Goal: Task Accomplishment & Management: Manage account settings

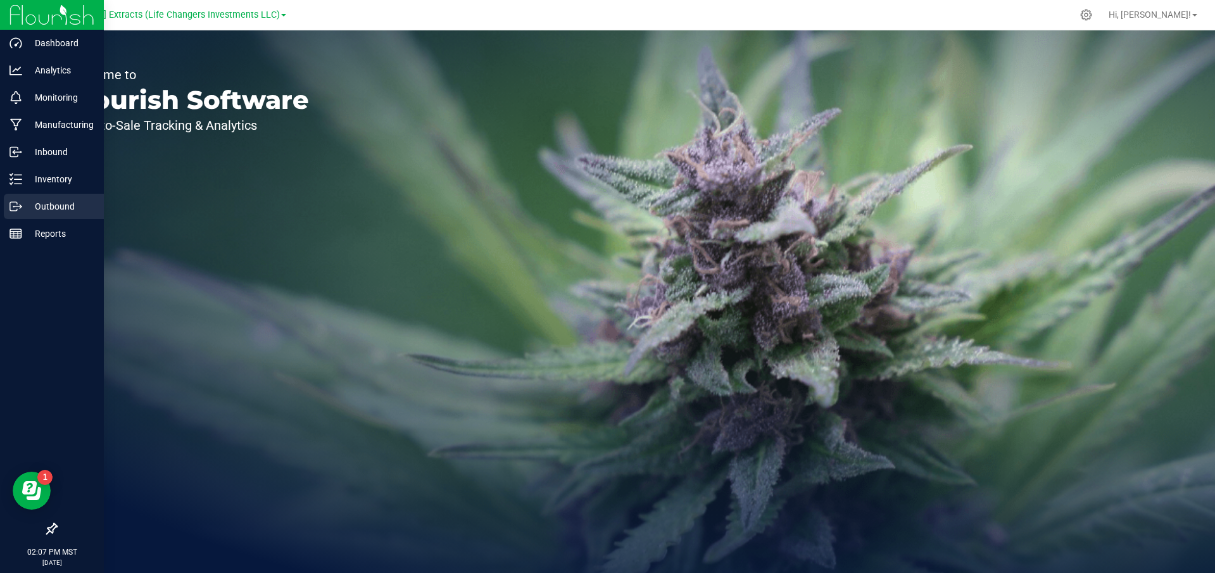
click at [20, 212] on icon at bounding box center [15, 206] width 13 height 13
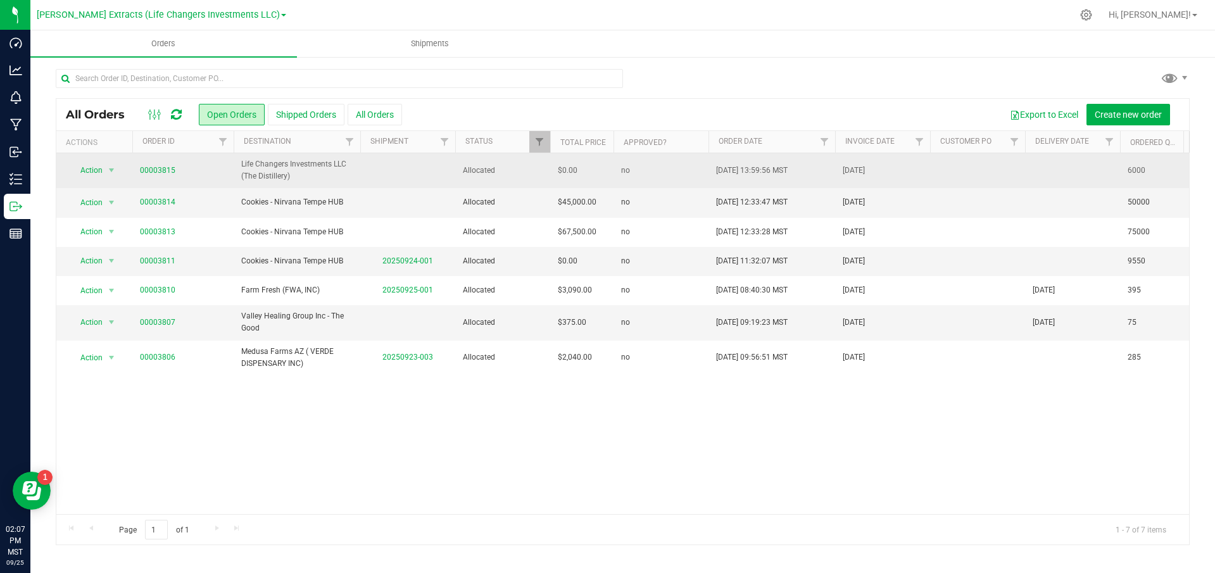
click at [270, 169] on span "Life Changers Investments LLC (The Distillery)" at bounding box center [296, 170] width 111 height 24
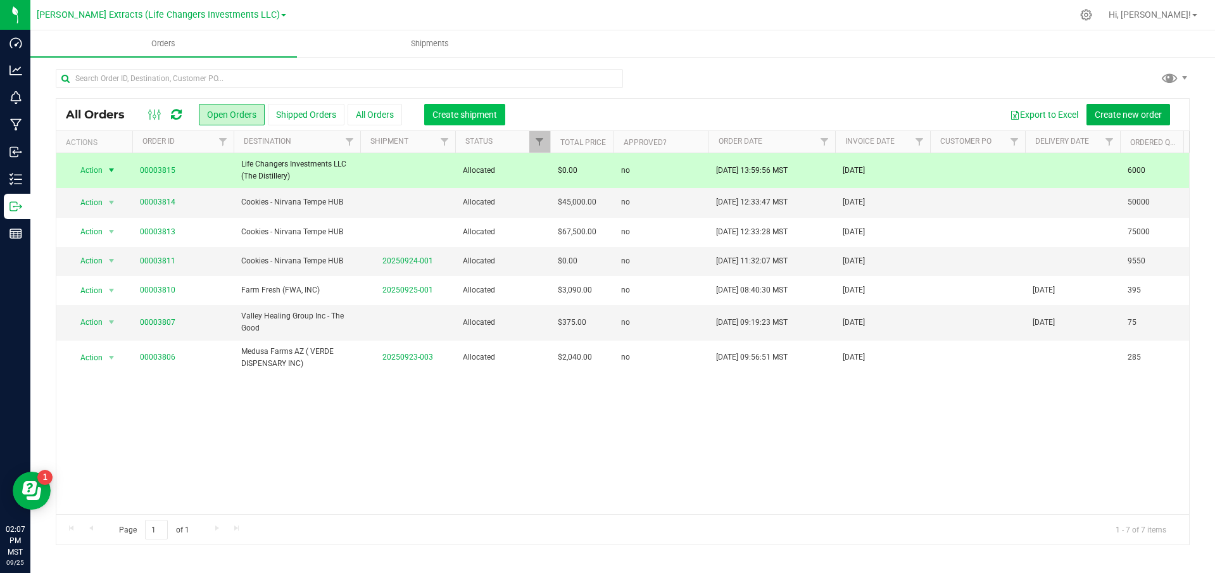
click at [487, 110] on span "Create shipment" at bounding box center [464, 115] width 65 height 10
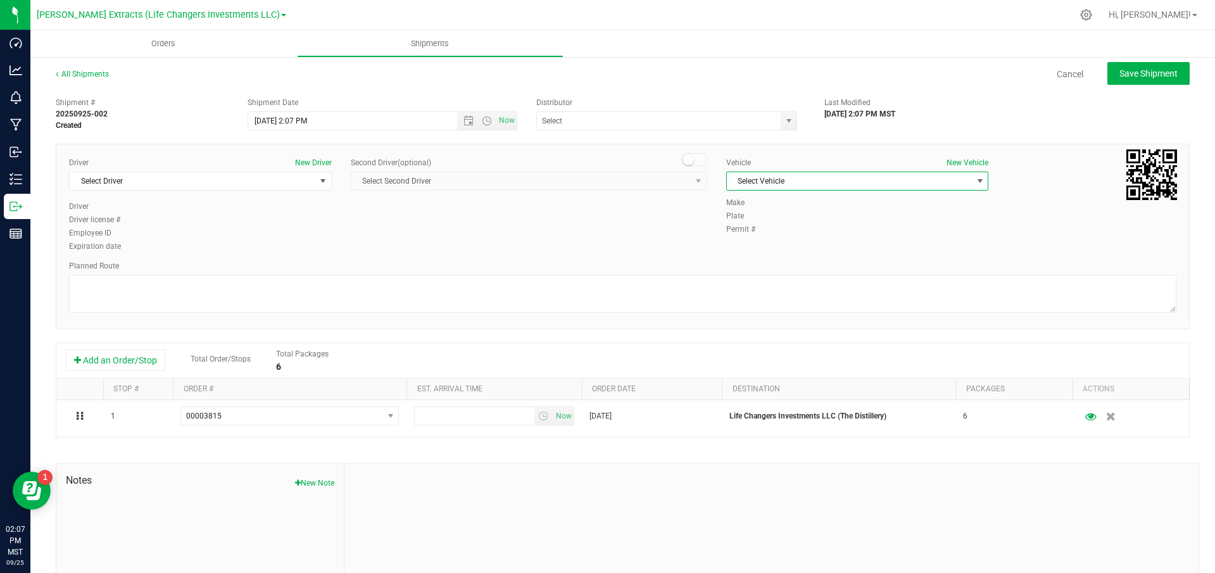
click at [796, 187] on span "Select Vehicle" at bounding box center [850, 181] width 246 height 18
click at [786, 350] on li "IN HOUSE PICKUP" at bounding box center [857, 353] width 261 height 19
click at [784, 125] on span "select" at bounding box center [789, 121] width 10 height 10
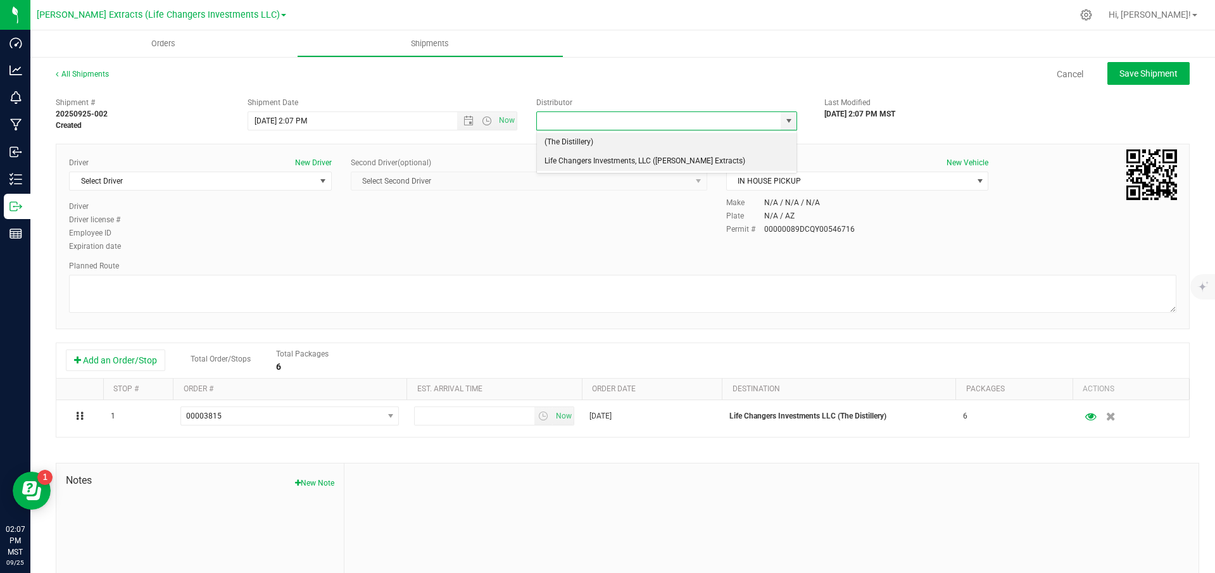
click at [640, 163] on li "Life Changers Investments, LLC ([PERSON_NAME] Extracts)" at bounding box center [667, 161] width 260 height 19
type input "Life Changers Investments, LLC ([PERSON_NAME] Extracts)"
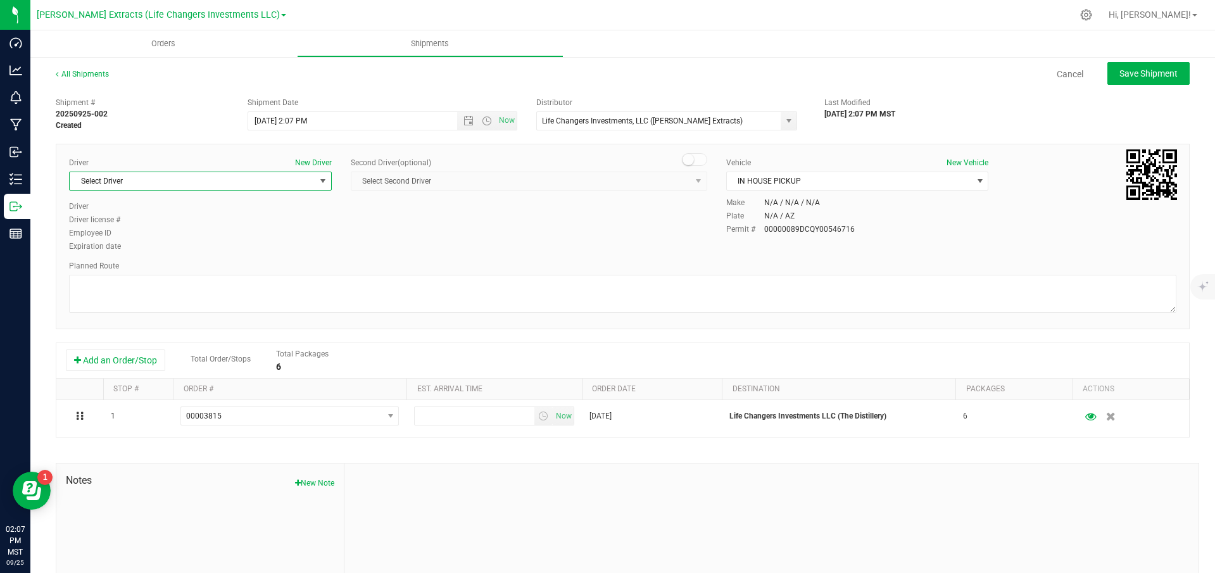
click at [234, 185] on span "Select Driver" at bounding box center [193, 181] width 246 height 18
drag, startPoint x: 132, startPoint y: 363, endPoint x: 249, endPoint y: 372, distance: 116.8
click at [135, 363] on span "[PERSON_NAME]" at bounding box center [106, 366] width 58 height 16
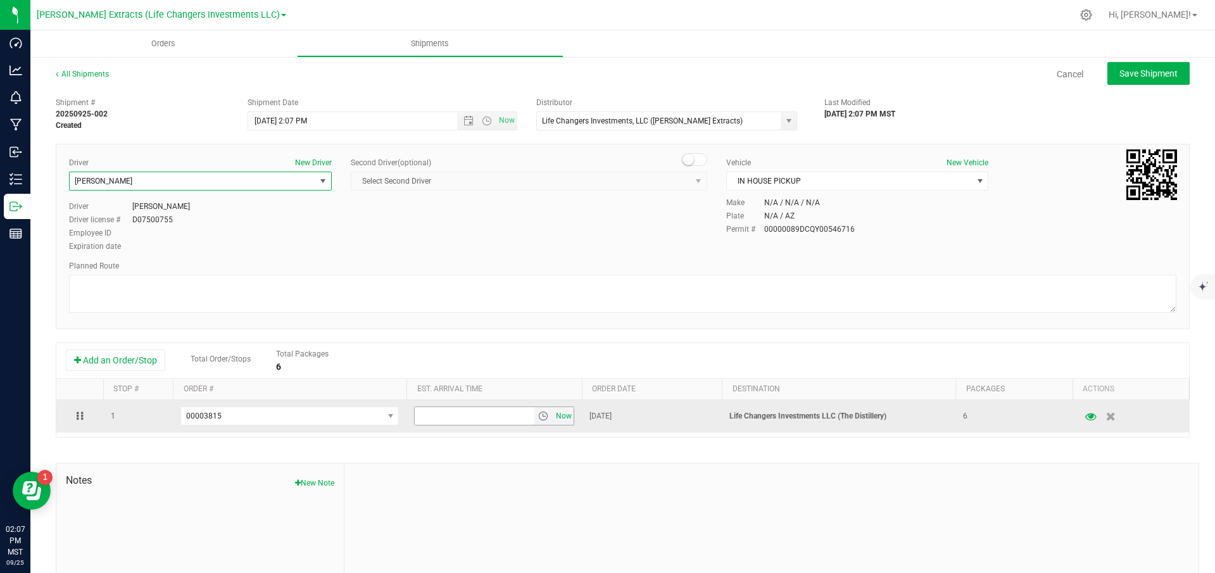
click at [570, 417] on span "Now" at bounding box center [564, 416] width 22 height 18
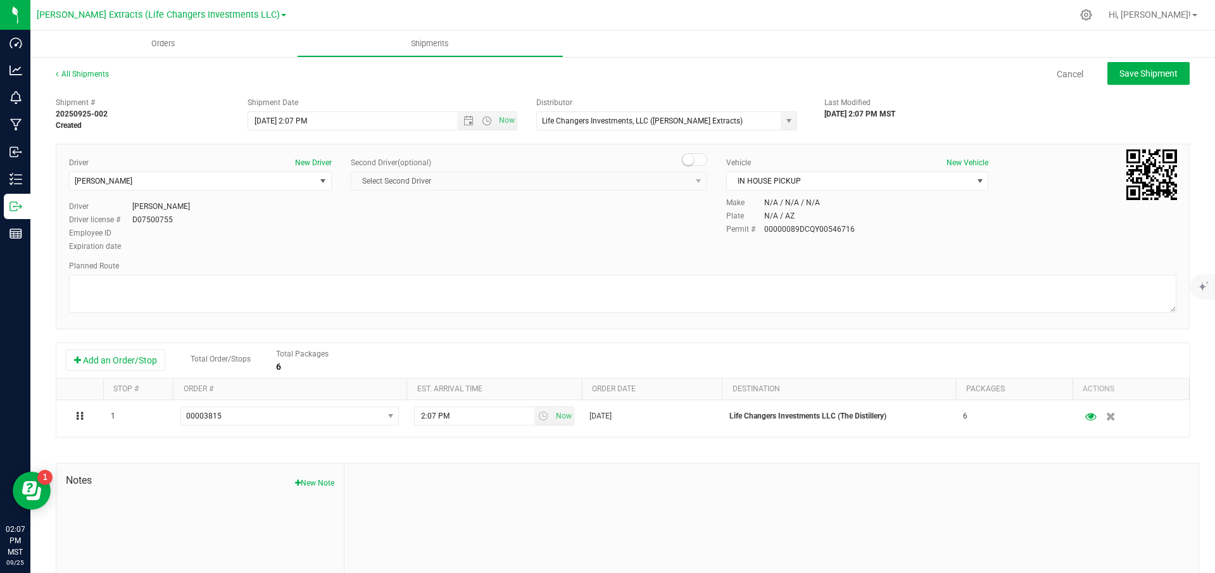
click at [586, 255] on div "Driver New Driver [PERSON_NAME] Select Driver [PERSON_NAME] [PERSON_NAME] [PERS…" at bounding box center [623, 236] width 1134 height 185
click at [1155, 75] on span "Save Shipment" at bounding box center [1148, 73] width 58 height 10
type input "[DATE] 9:07 PM"
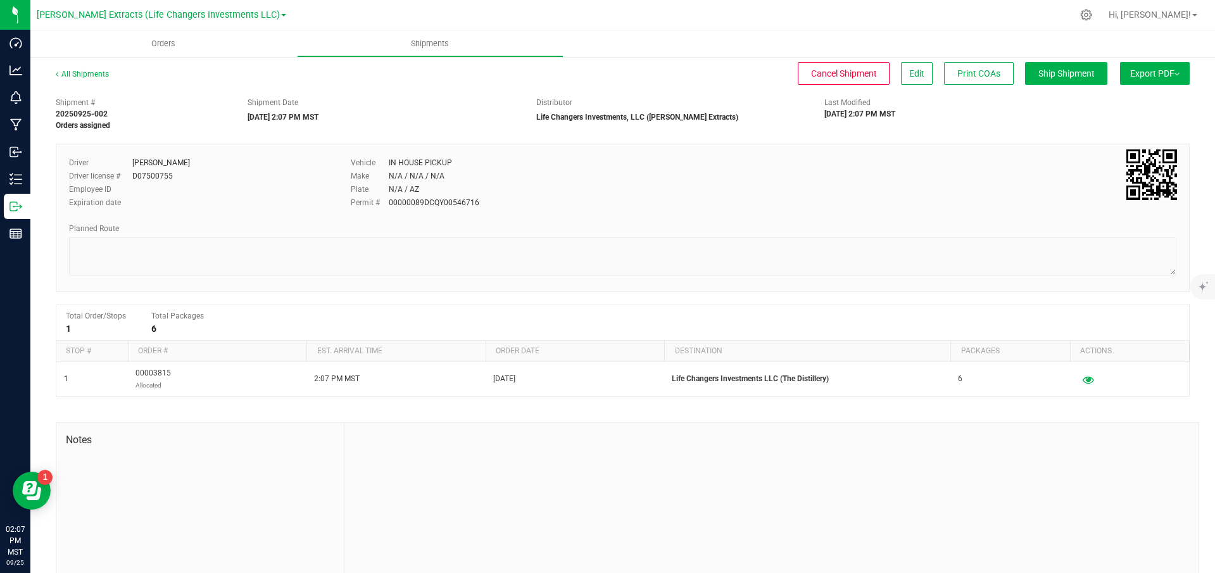
click at [1179, 72] on button "Export PDF" at bounding box center [1155, 73] width 70 height 23
click at [1142, 97] on span "Manifest by Package ID" at bounding box center [1136, 101] width 80 height 9
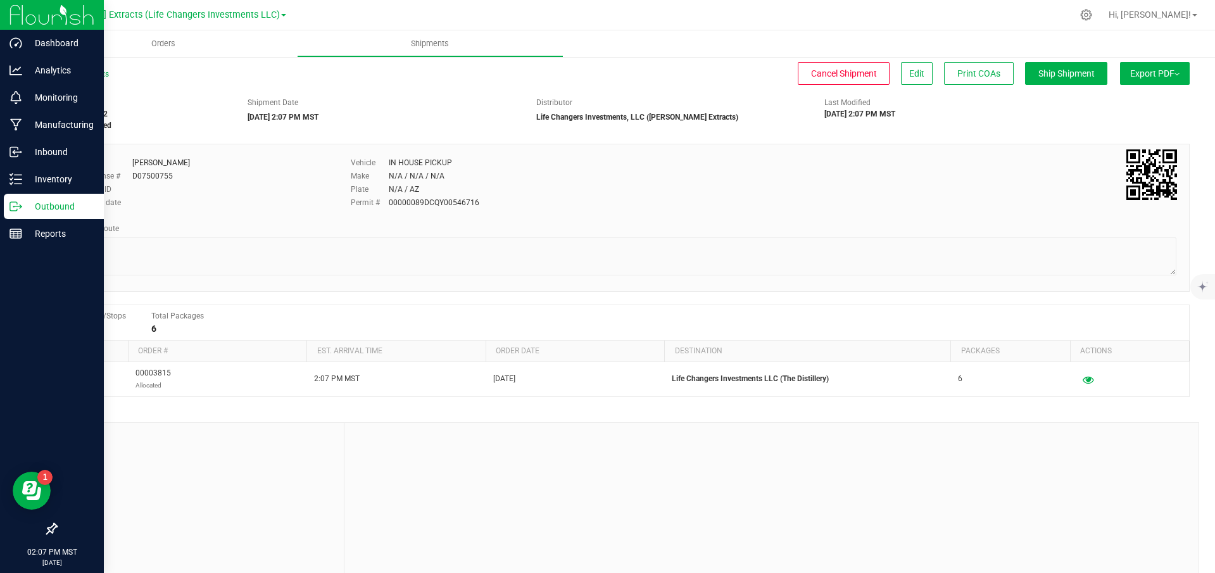
click at [25, 208] on p "Outbound" at bounding box center [60, 206] width 76 height 15
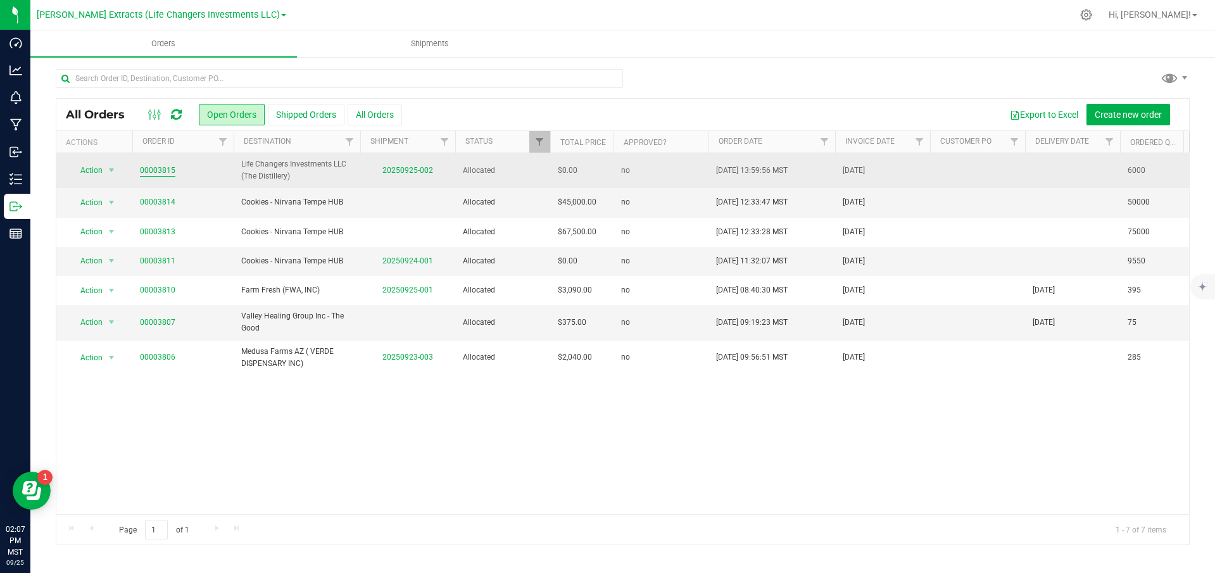
click at [141, 170] on link "00003815" at bounding box center [157, 171] width 35 height 12
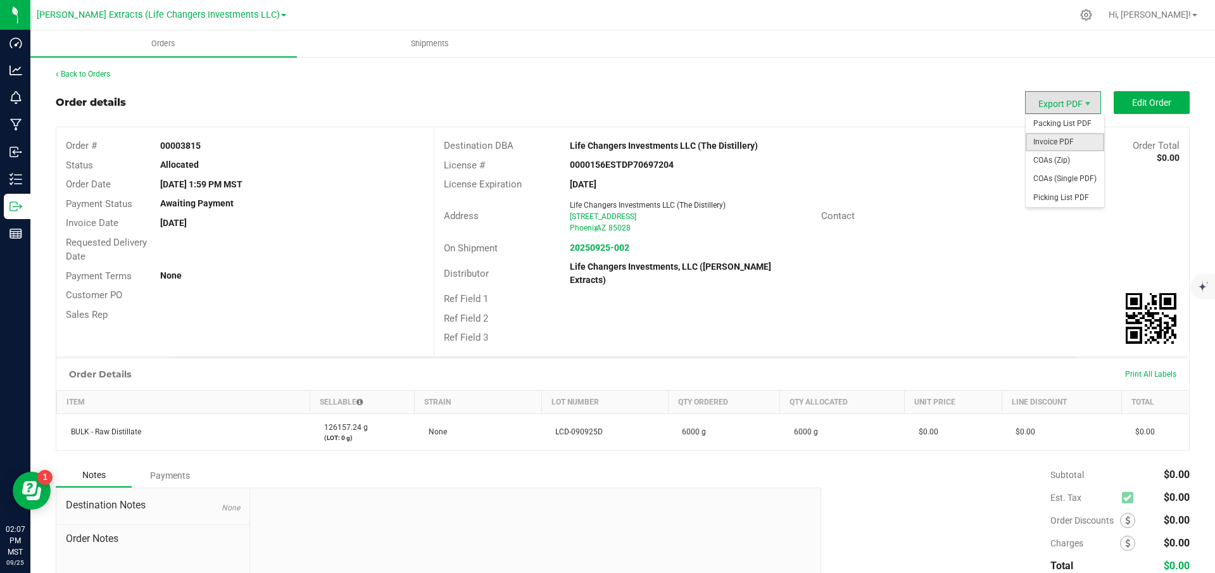
click at [1053, 137] on span "Invoice PDF" at bounding box center [1064, 142] width 78 height 18
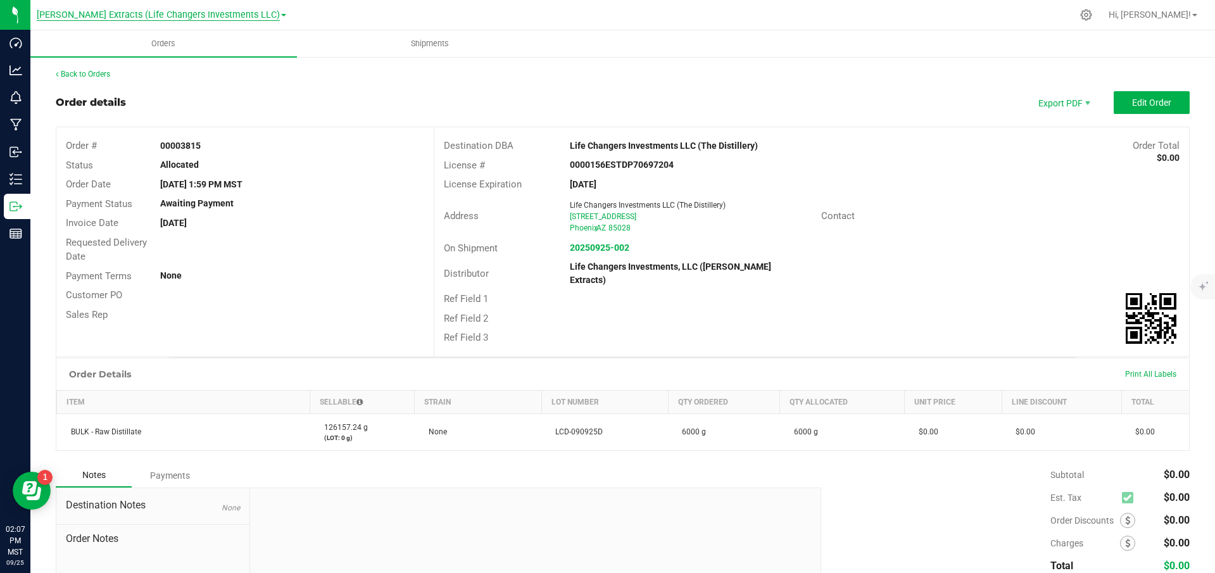
click at [185, 18] on span "[PERSON_NAME] Extracts (Life Changers Investments LLC)" at bounding box center [158, 14] width 243 height 11
click at [143, 59] on link "The Distillery" at bounding box center [161, 61] width 249 height 17
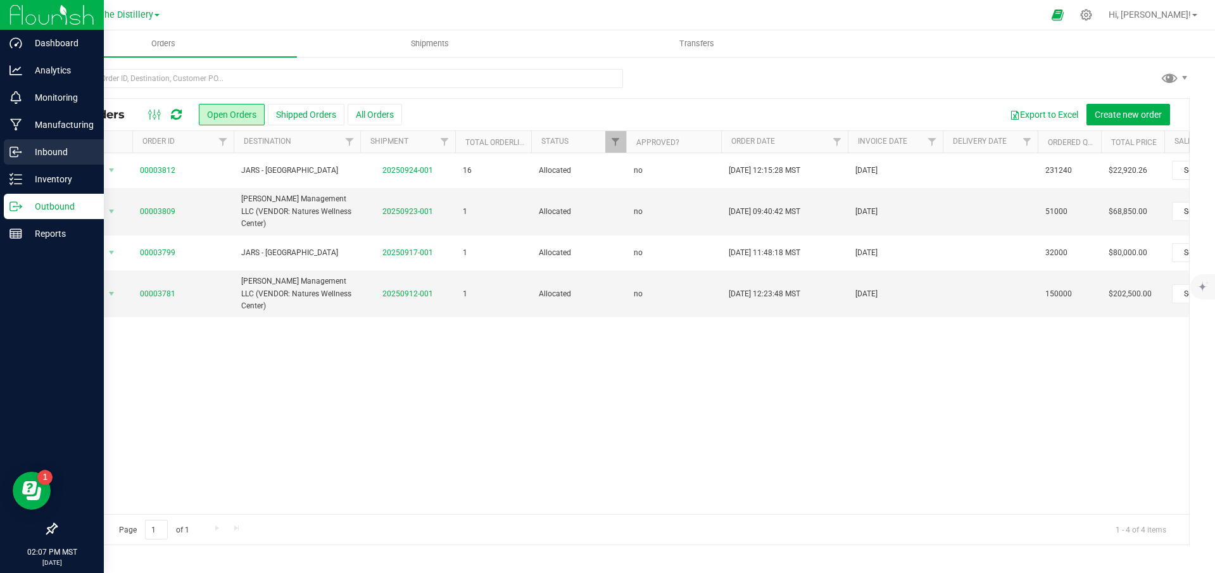
click at [32, 156] on p "Inbound" at bounding box center [60, 151] width 76 height 15
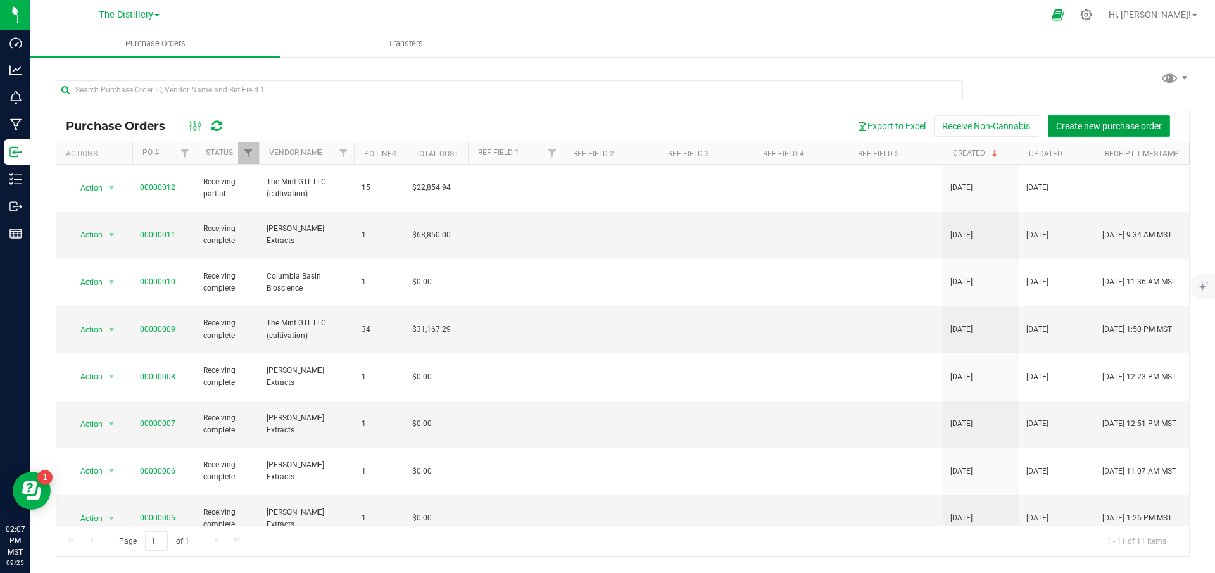
click at [1115, 121] on span "Create new purchase order" at bounding box center [1109, 126] width 106 height 10
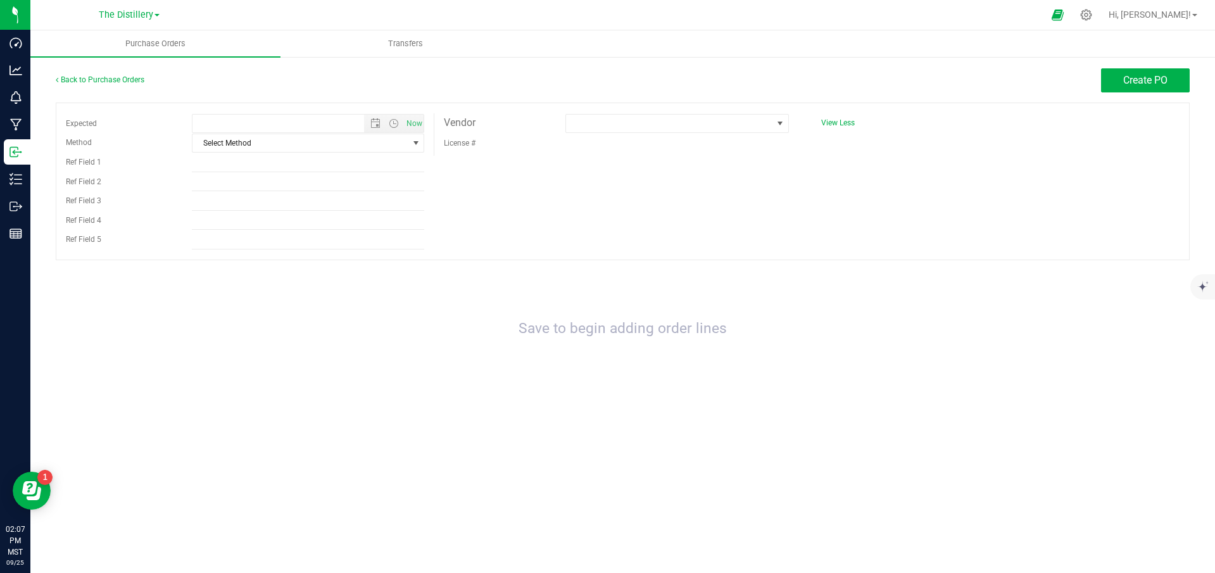
type input "[DATE] 2:07 PM"
click at [712, 123] on span at bounding box center [669, 124] width 206 height 18
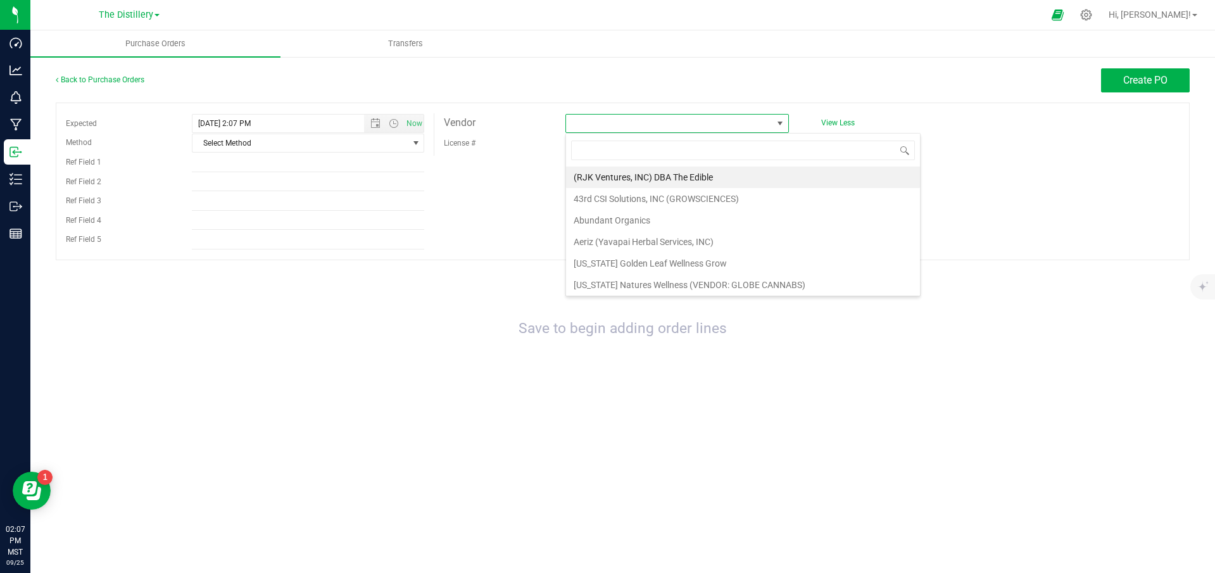
scroll to position [19, 223]
type input "gold"
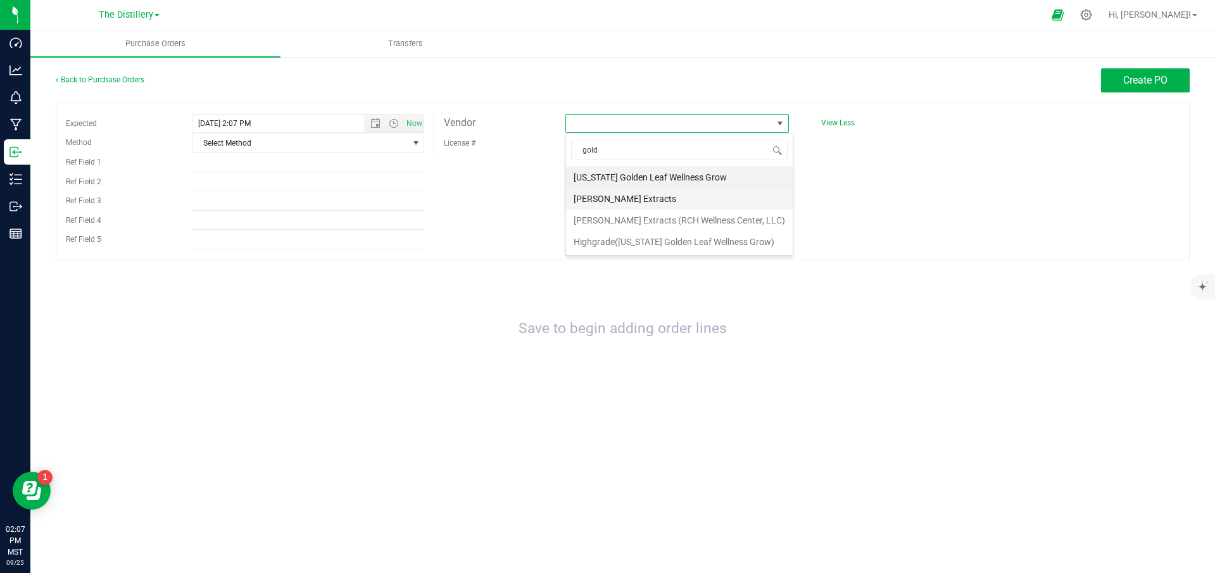
click at [656, 196] on li "[PERSON_NAME] Extracts" at bounding box center [679, 199] width 227 height 22
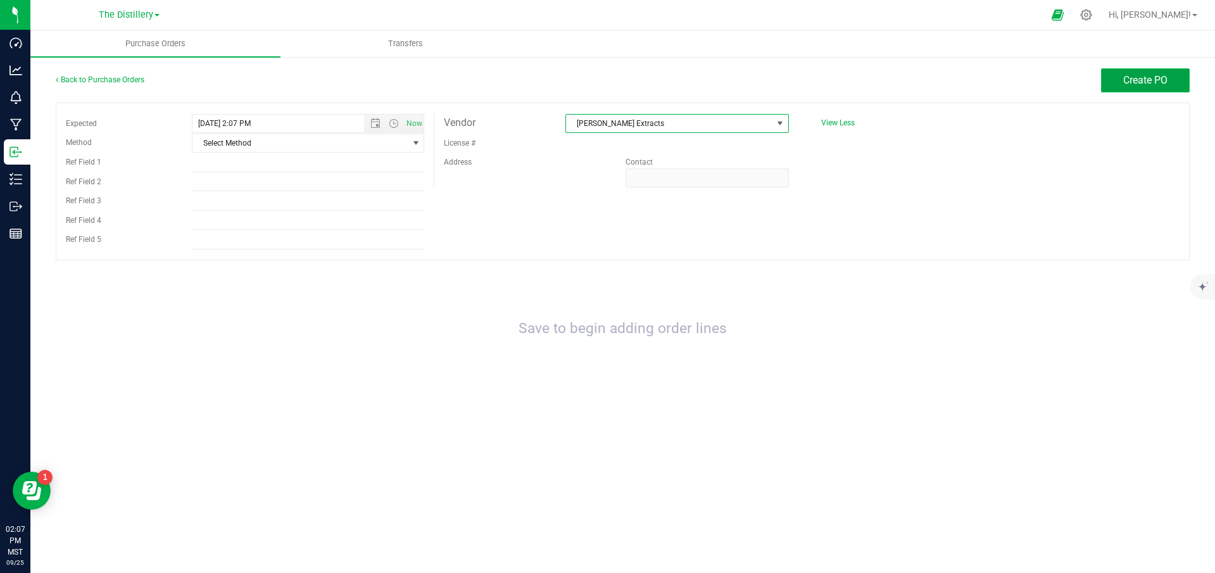
click at [1130, 77] on span "Create PO" at bounding box center [1145, 80] width 44 height 12
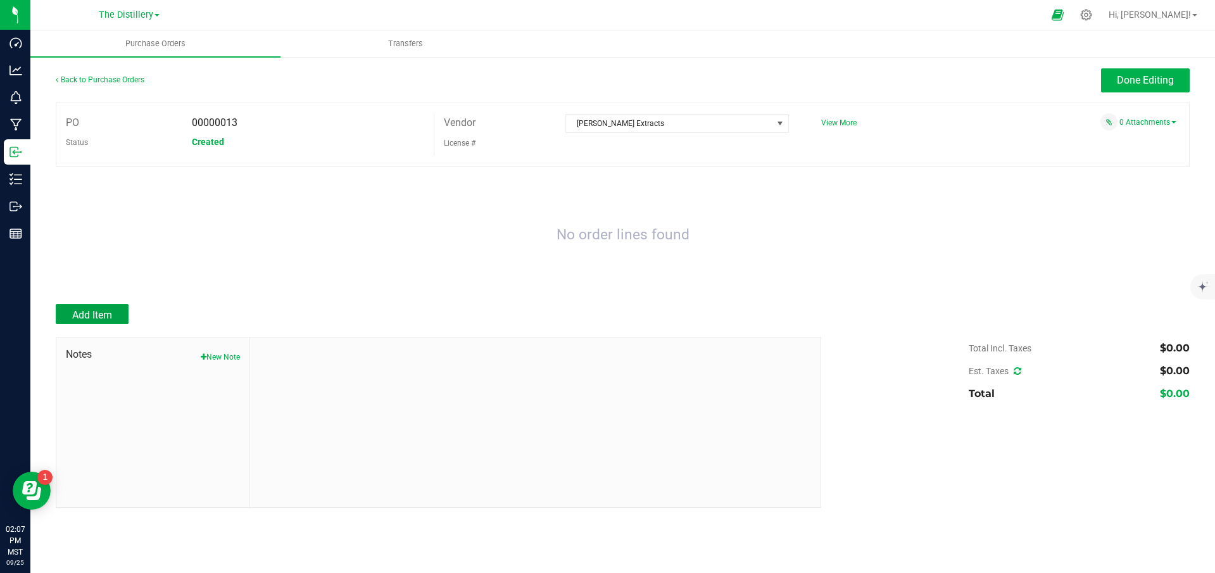
click at [87, 321] on span "Add Item" at bounding box center [92, 315] width 40 height 12
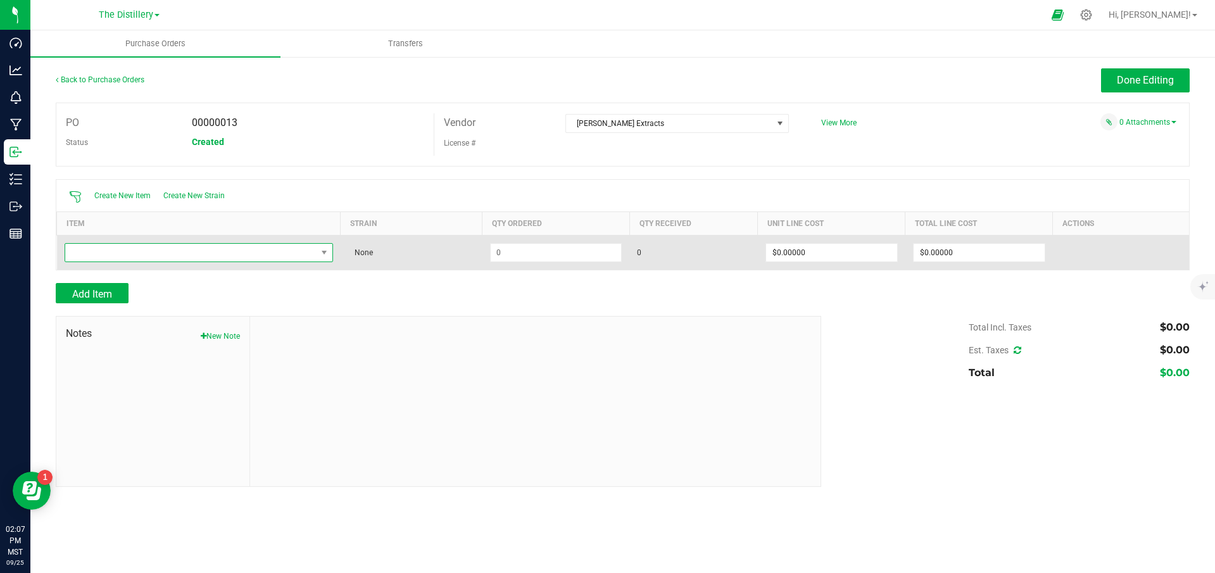
click at [196, 251] on span "NO DATA FOUND" at bounding box center [190, 253] width 251 height 18
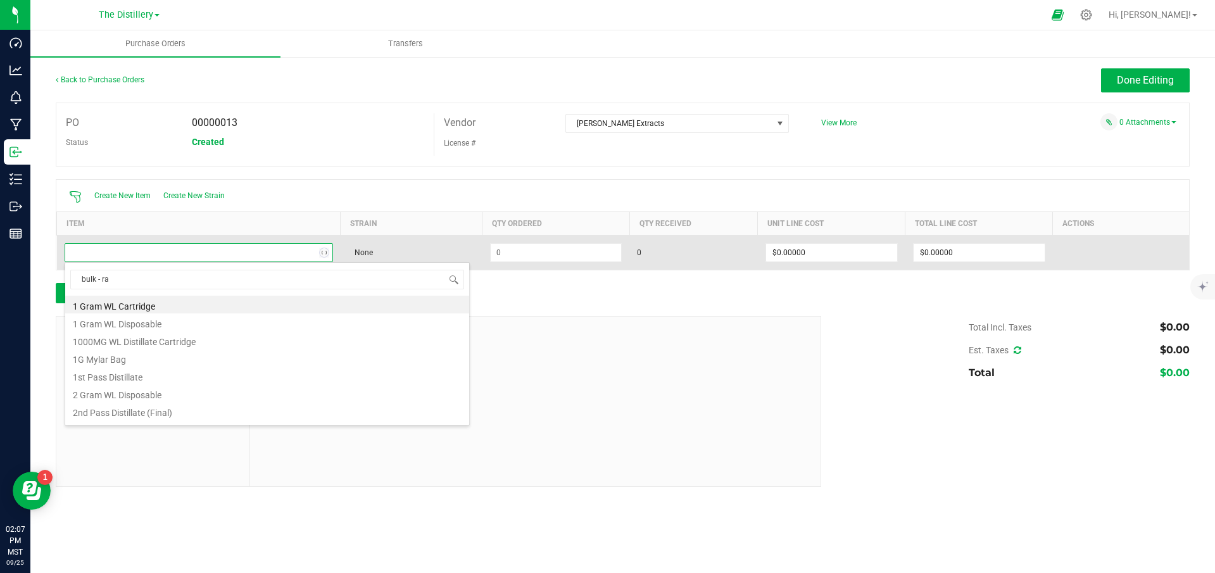
type input "bulk - raw"
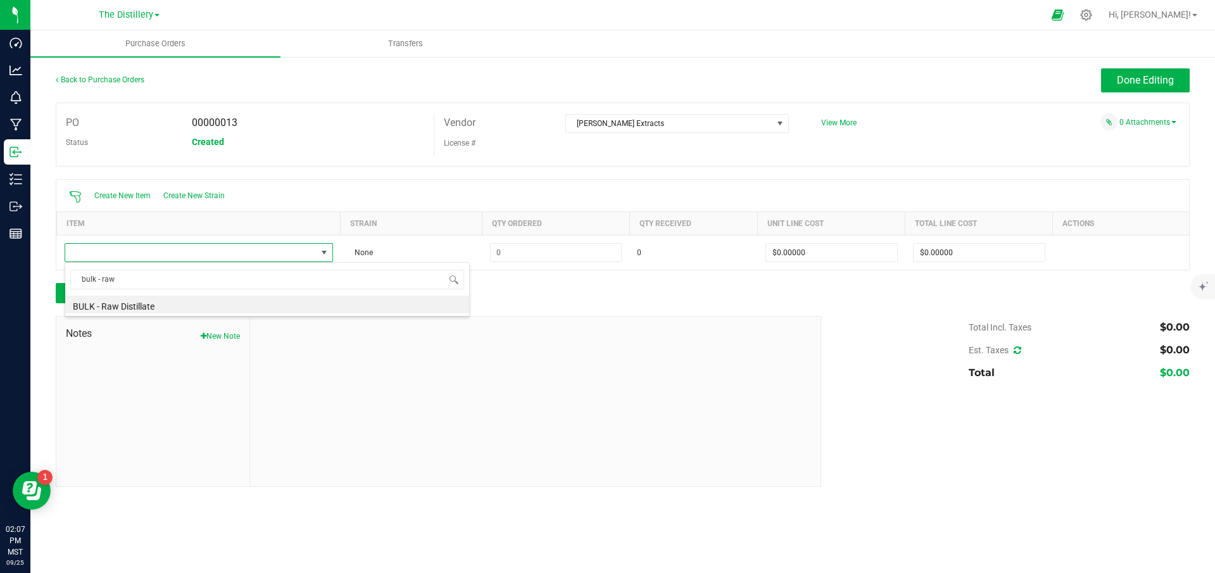
drag, startPoint x: 151, startPoint y: 310, endPoint x: 359, endPoint y: 286, distance: 209.6
click at [151, 310] on li "BULK - Raw Distillate" at bounding box center [267, 305] width 404 height 18
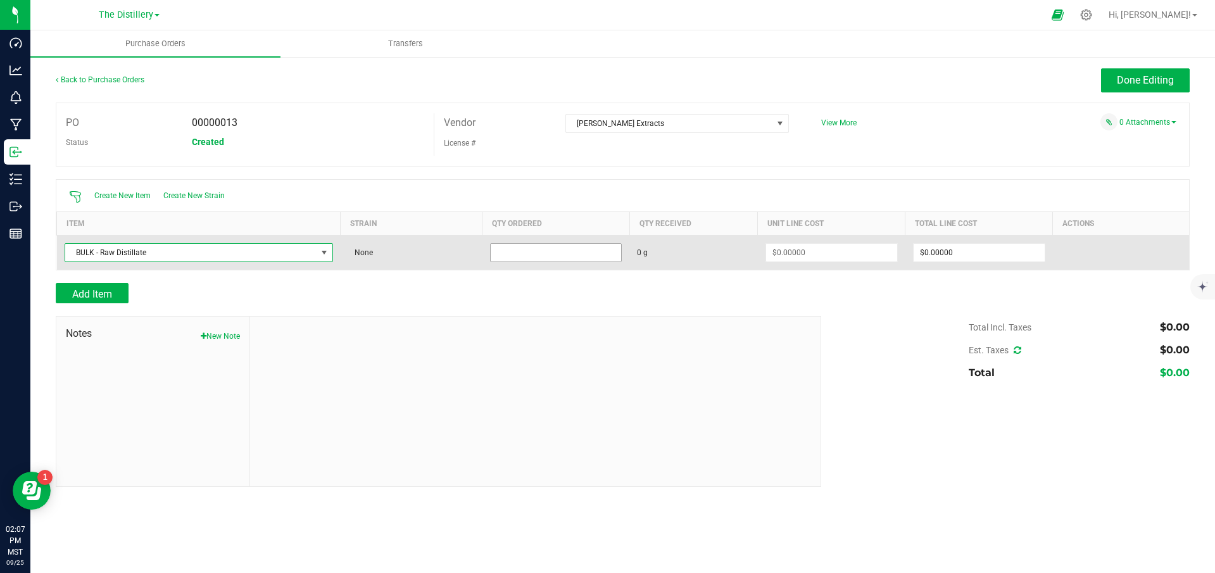
click at [542, 258] on input at bounding box center [556, 253] width 131 height 18
type input "6000.0000 g"
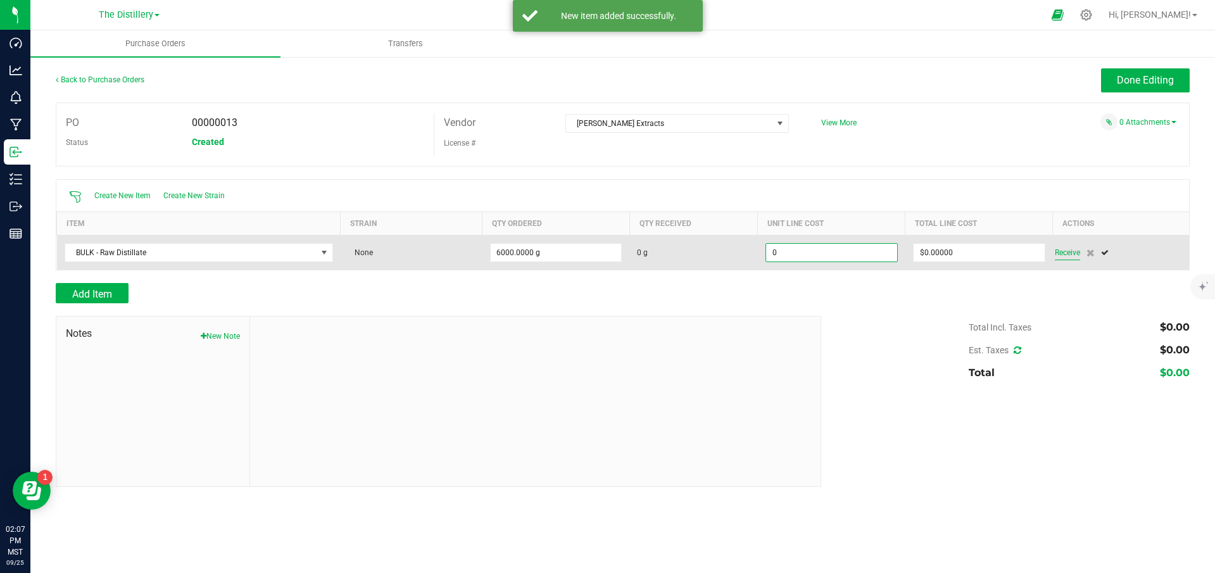
type input "$0.00000"
click at [1070, 254] on span "Receive" at bounding box center [1067, 252] width 25 height 15
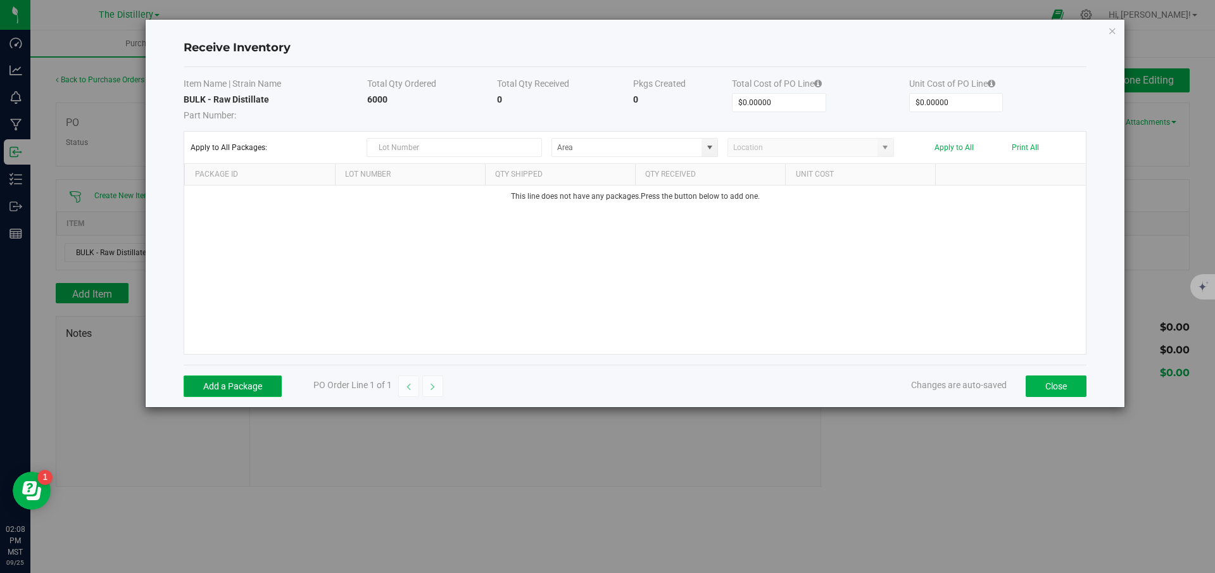
click at [258, 380] on button "Add a Package" at bounding box center [233, 386] width 98 height 22
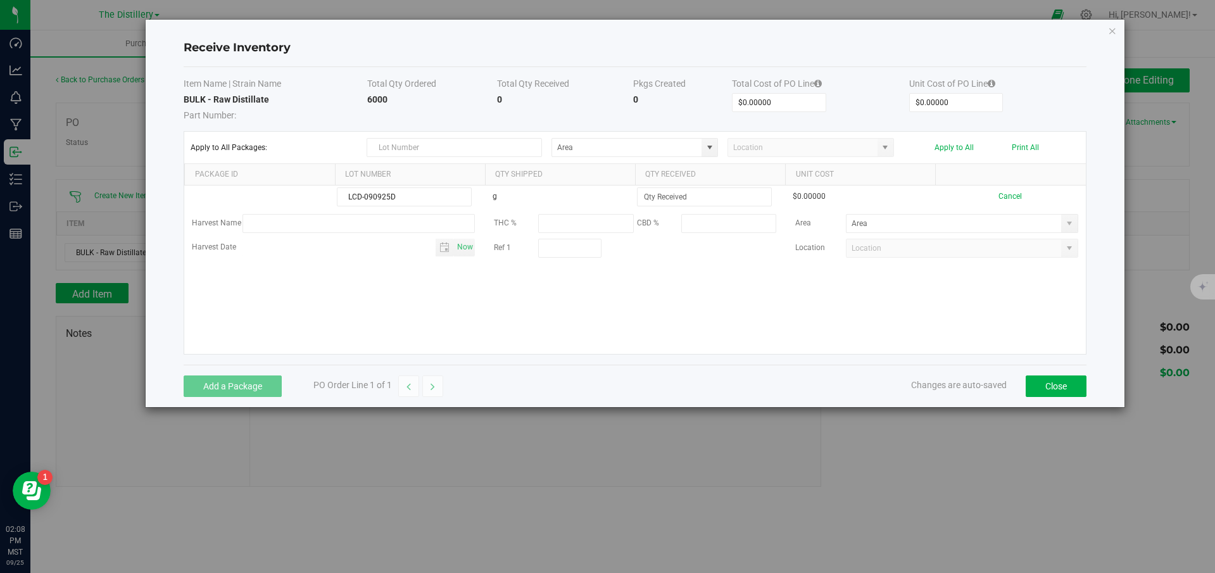
type input "LCD-090925D"
type input "6000.0000 g"
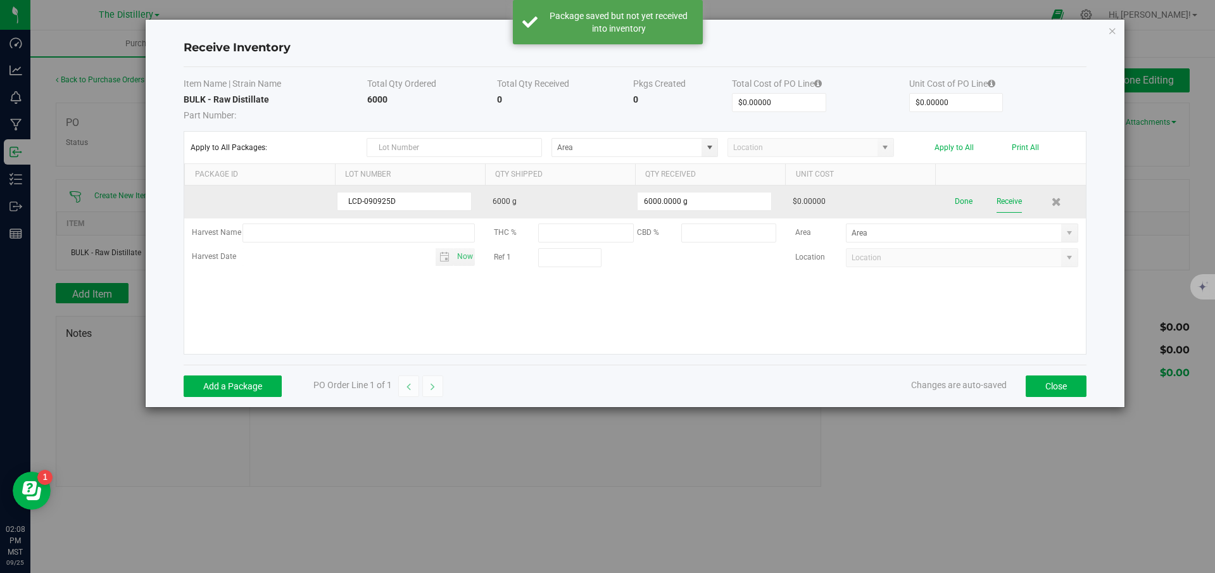
click at [1011, 203] on button "Receive" at bounding box center [1008, 202] width 25 height 22
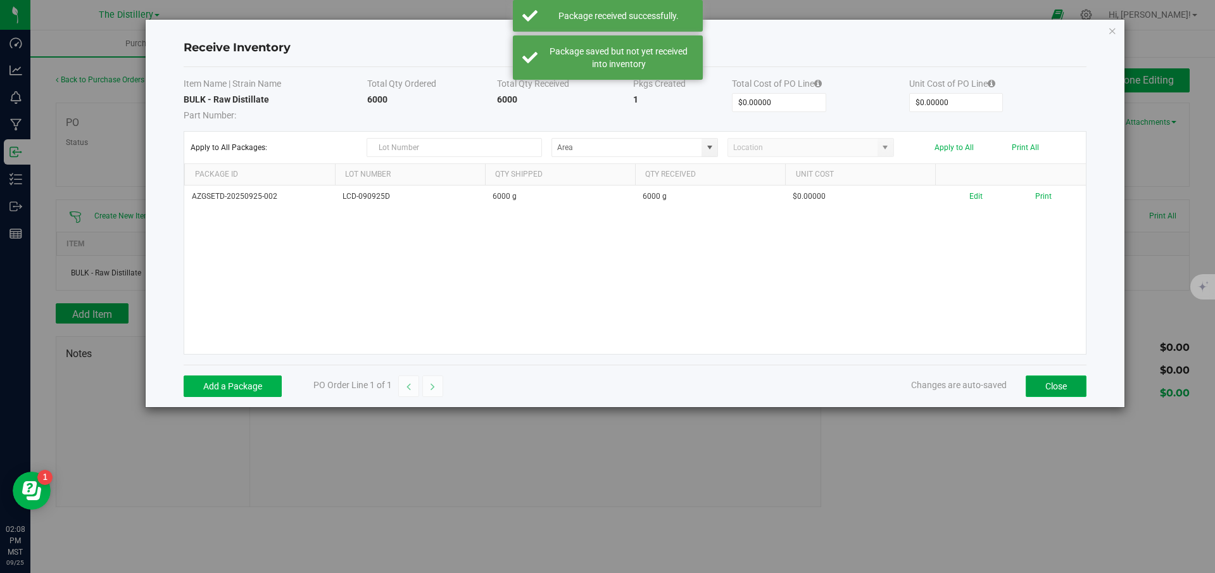
click at [1046, 385] on button "Close" at bounding box center [1055, 386] width 61 height 22
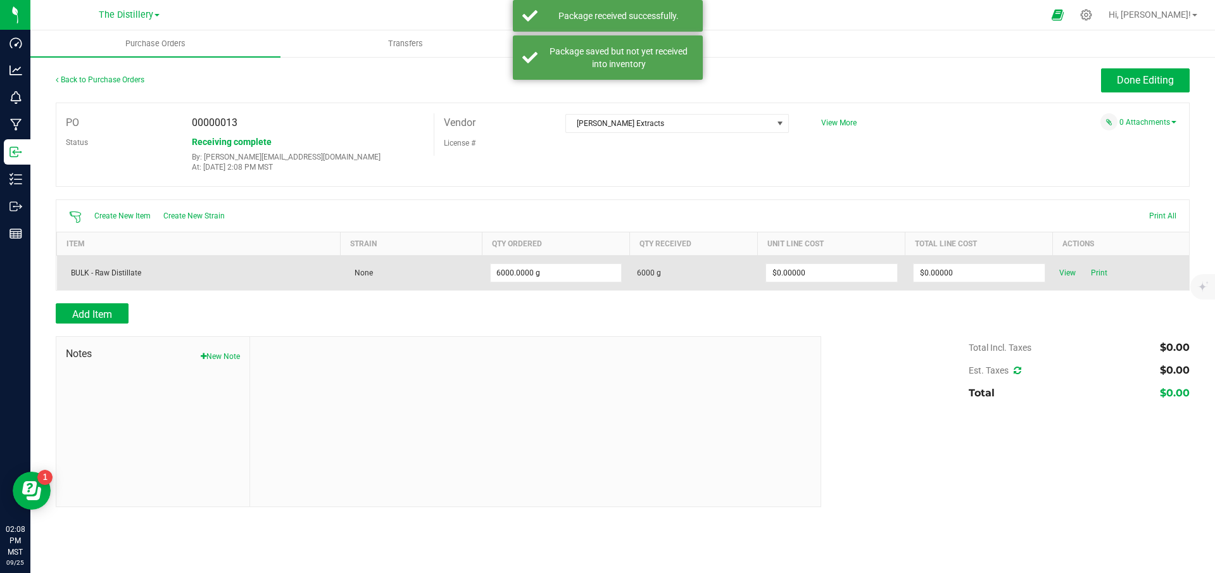
drag, startPoint x: 1080, startPoint y: 376, endPoint x: 1055, endPoint y: 287, distance: 92.2
click at [1079, 376] on div "$0.00" at bounding box center [1110, 370] width 158 height 23
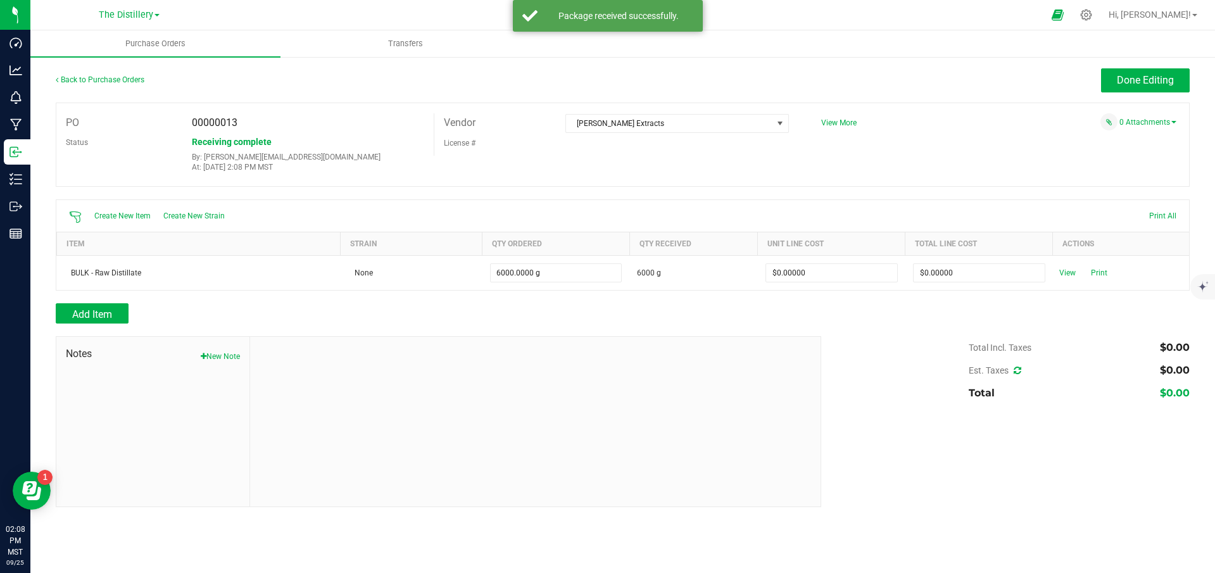
click at [1005, 65] on div "Back to Purchase Orders Done Editing PO 00000013 Status Receiving complete By: …" at bounding box center [622, 288] width 1184 height 464
click at [1135, 125] on link "0 Attachments" at bounding box center [1147, 122] width 57 height 9
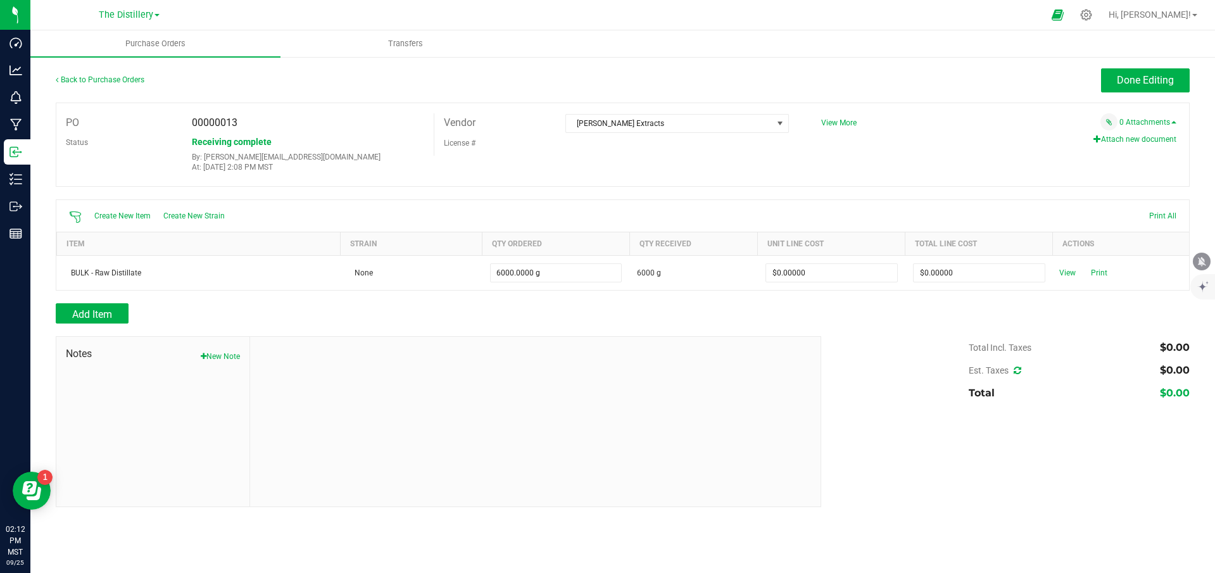
click at [1125, 140] on button "Attach new document" at bounding box center [1134, 139] width 83 height 11
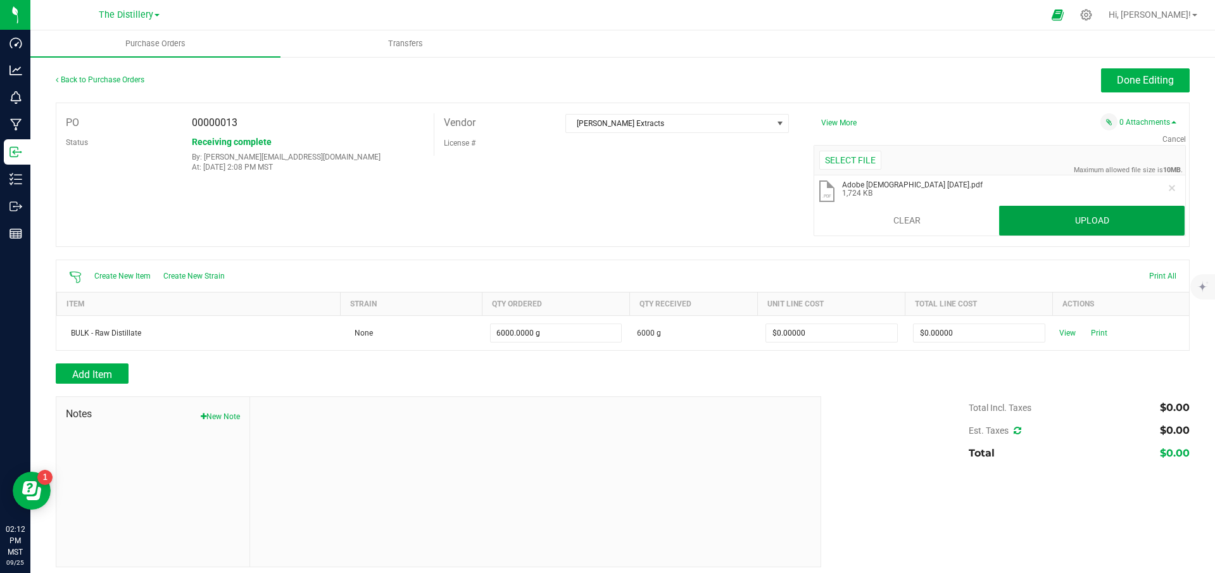
click at [1072, 221] on button "Upload" at bounding box center [1091, 221] width 185 height 30
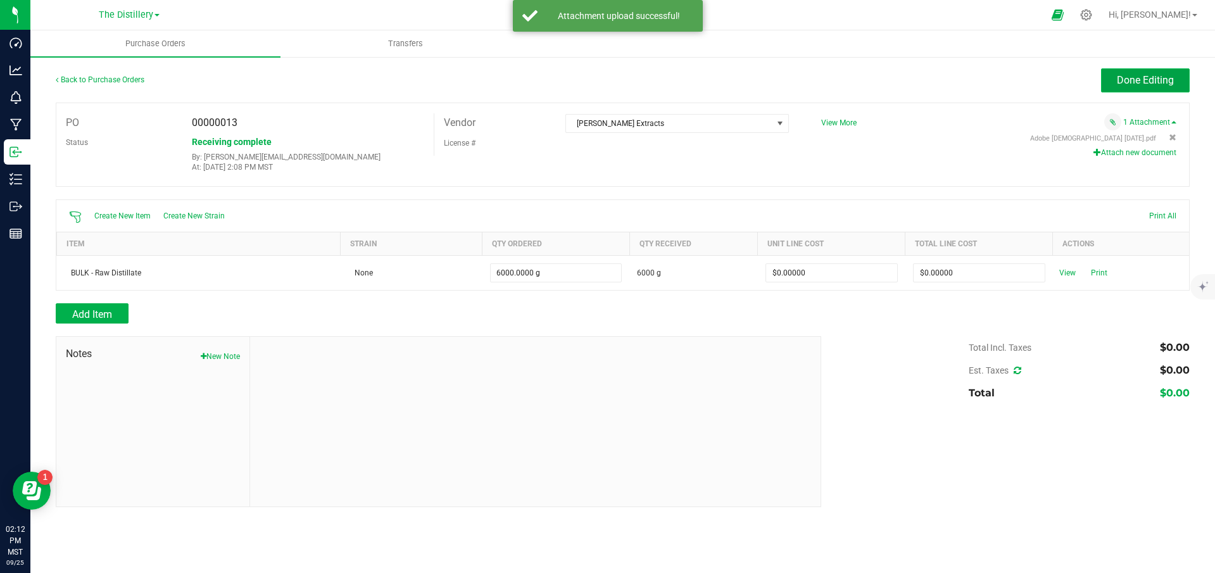
click at [1153, 80] on span "Done Editing" at bounding box center [1145, 80] width 57 height 12
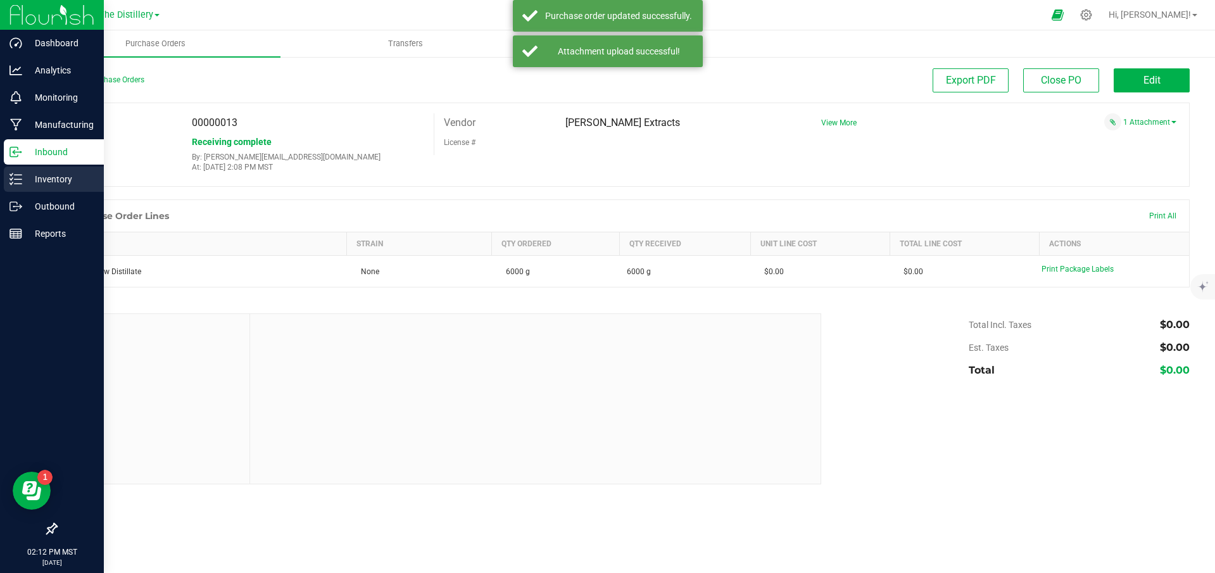
click at [22, 184] on p "Inventory" at bounding box center [60, 179] width 76 height 15
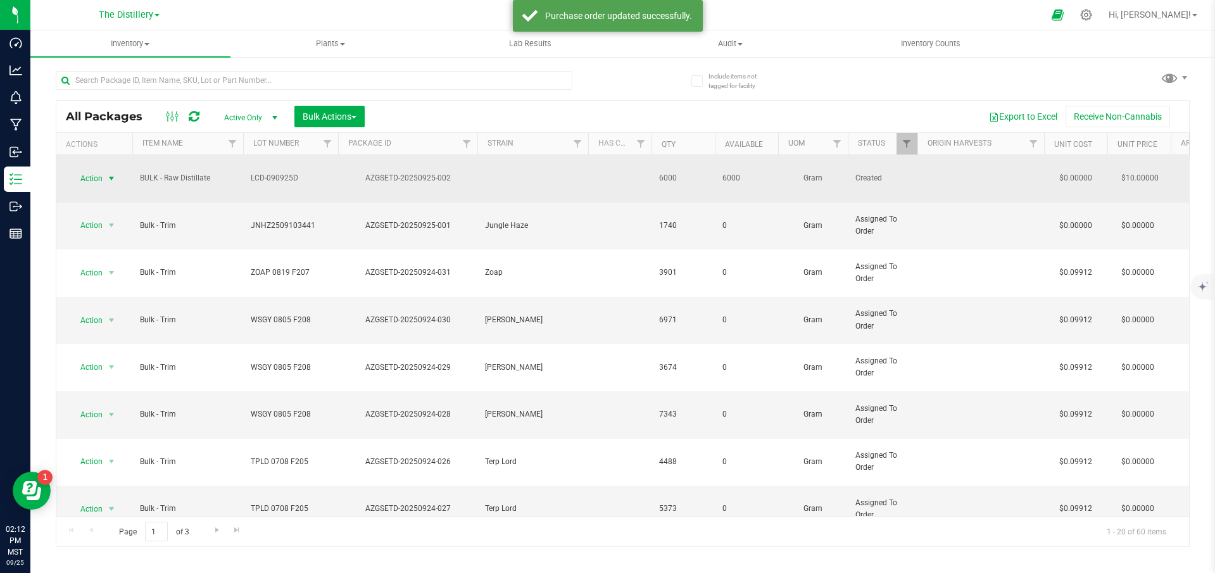
drag, startPoint x: 82, startPoint y: 168, endPoint x: 84, endPoint y: 175, distance: 6.6
click at [83, 170] on span "Action" at bounding box center [86, 179] width 34 height 18
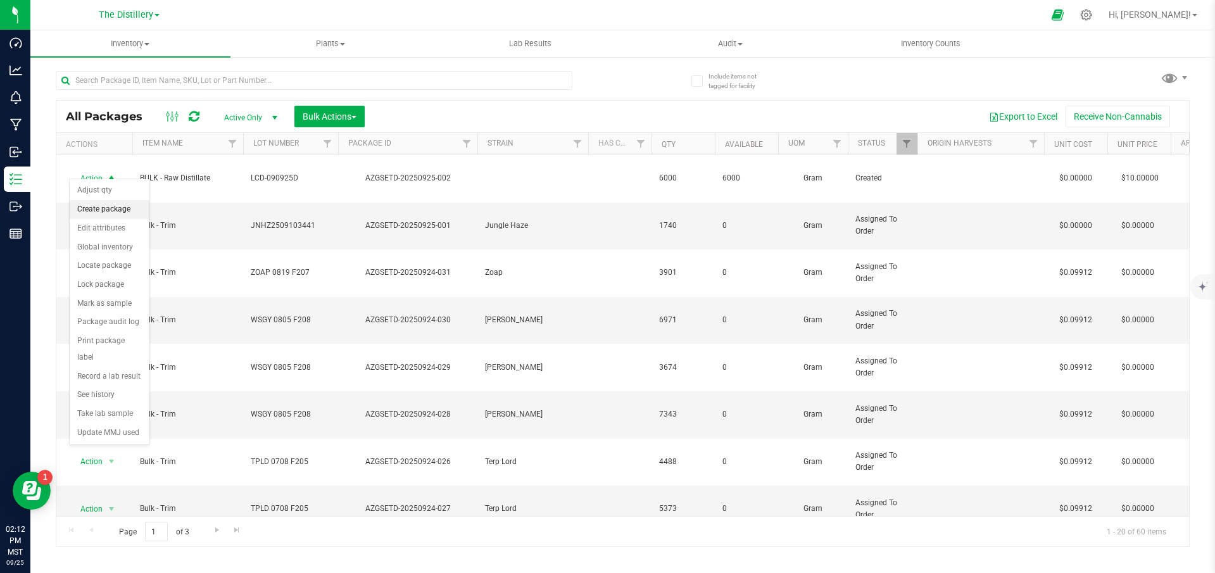
click at [89, 210] on li "Create package" at bounding box center [110, 209] width 80 height 19
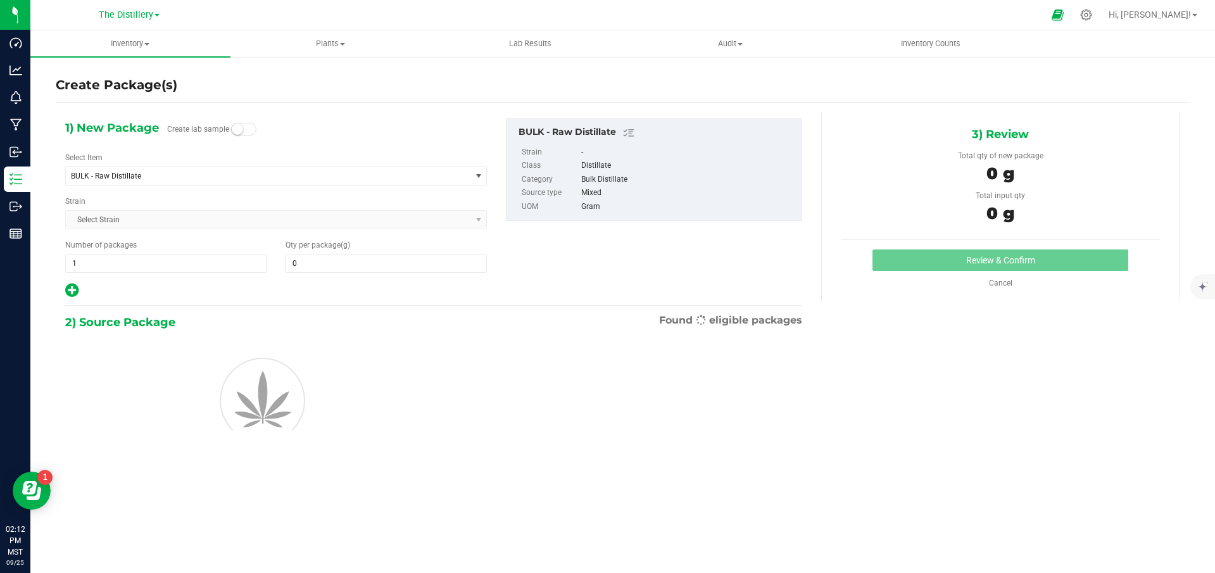
type input "0.0000"
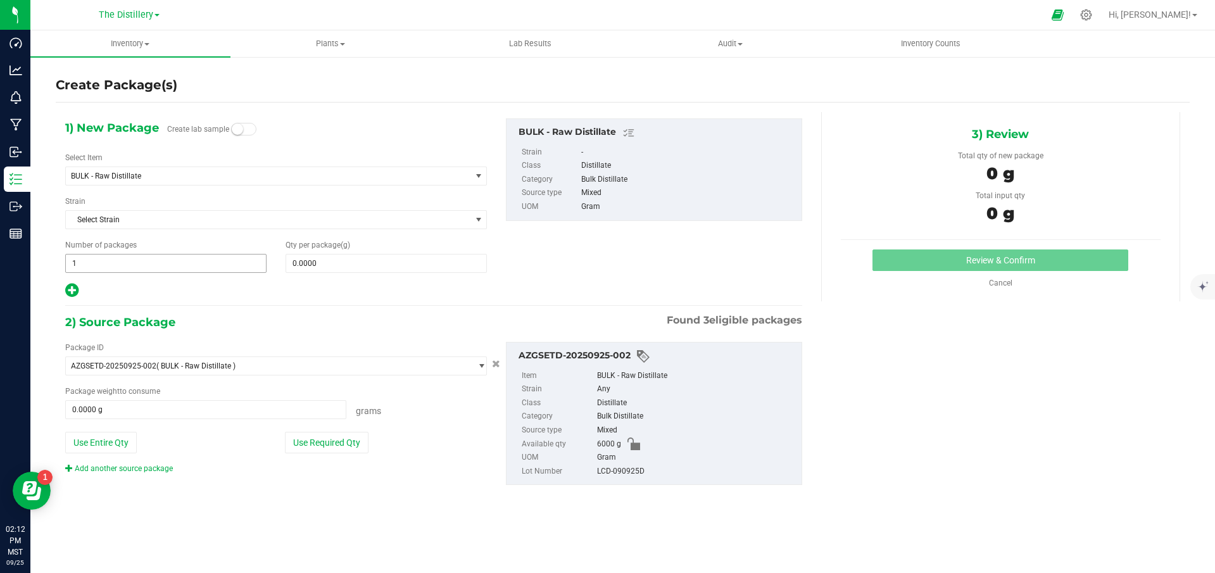
click at [214, 259] on span "1 1" at bounding box center [165, 263] width 201 height 19
click at [214, 259] on input "1" at bounding box center [166, 263] width 200 height 18
type input "7"
type input "6"
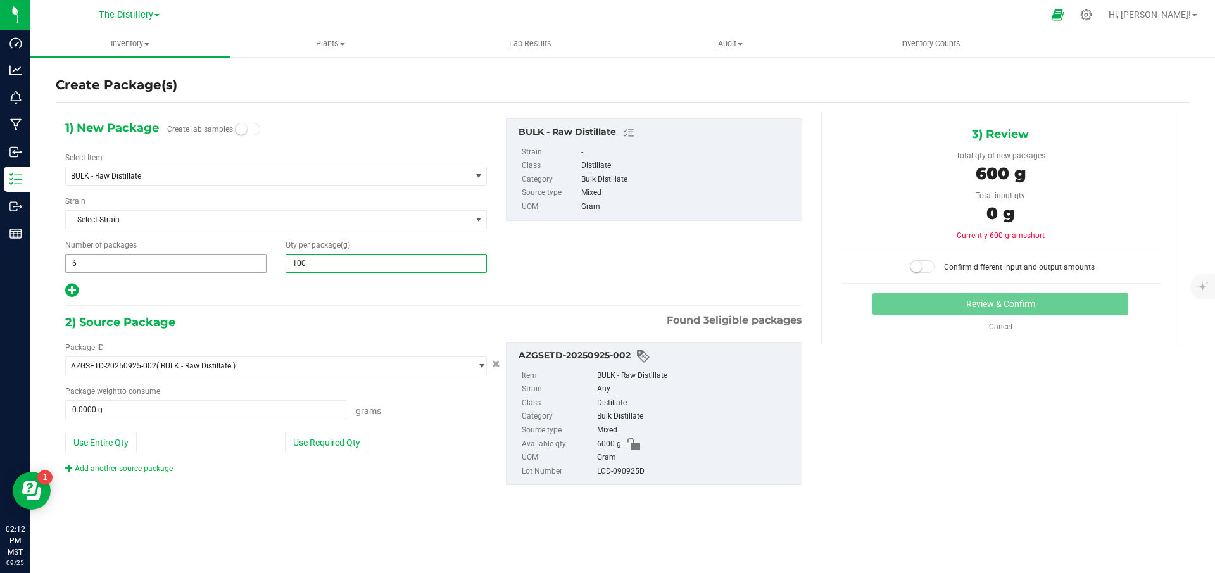
type input "1000"
type input "1,000.0000"
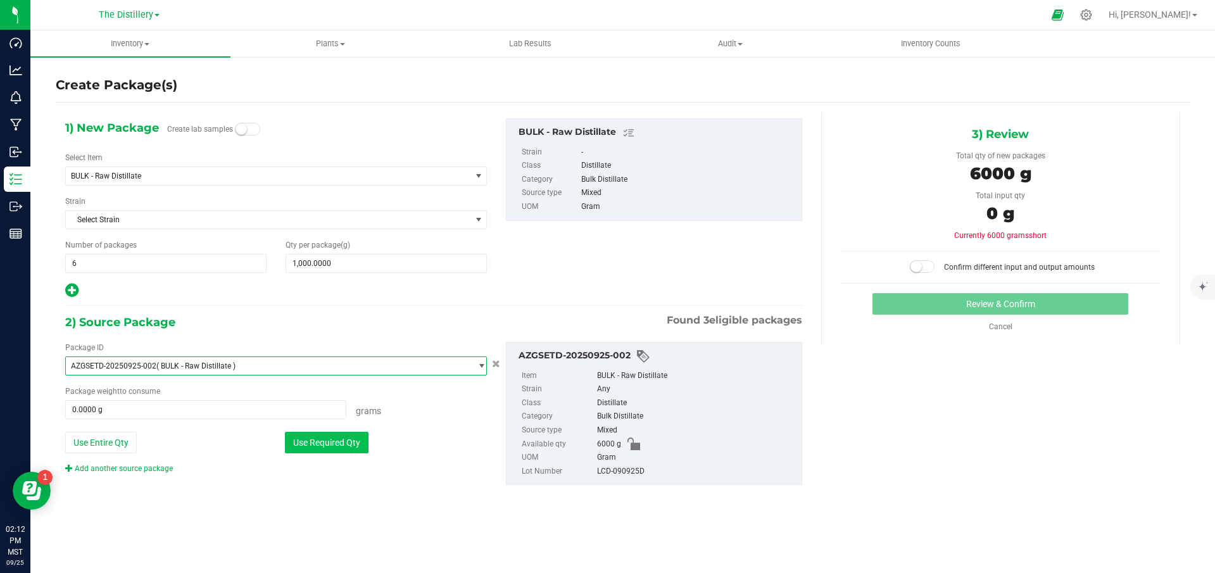
click at [311, 434] on button "Use Required Qty" at bounding box center [327, 443] width 84 height 22
type input "6000.0000 g"
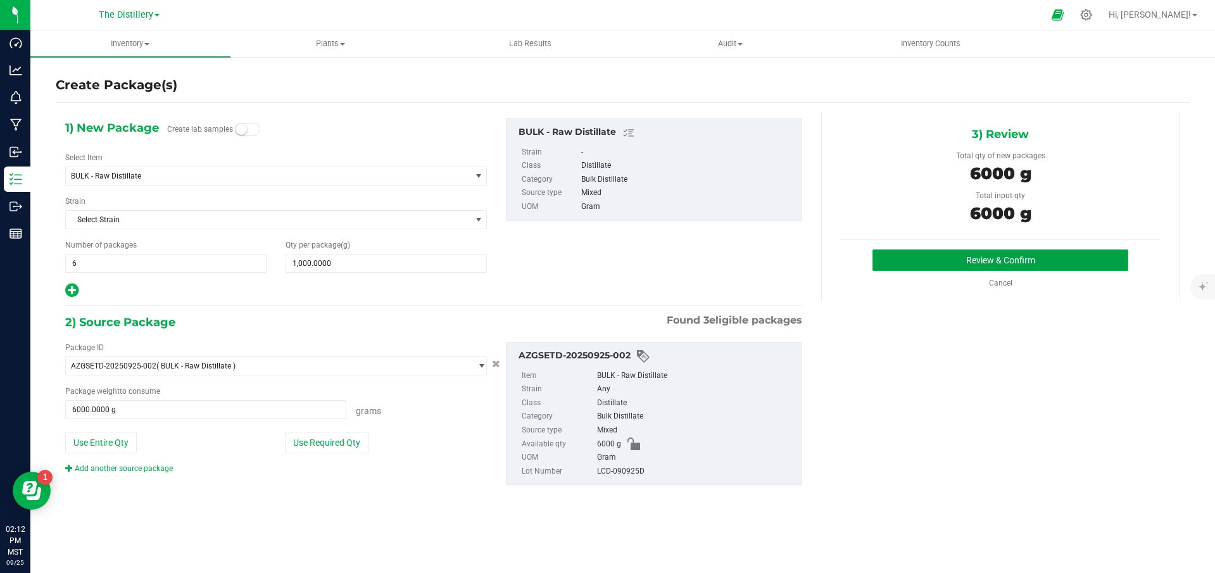
click at [918, 256] on button "Review & Confirm" at bounding box center [1000, 260] width 256 height 22
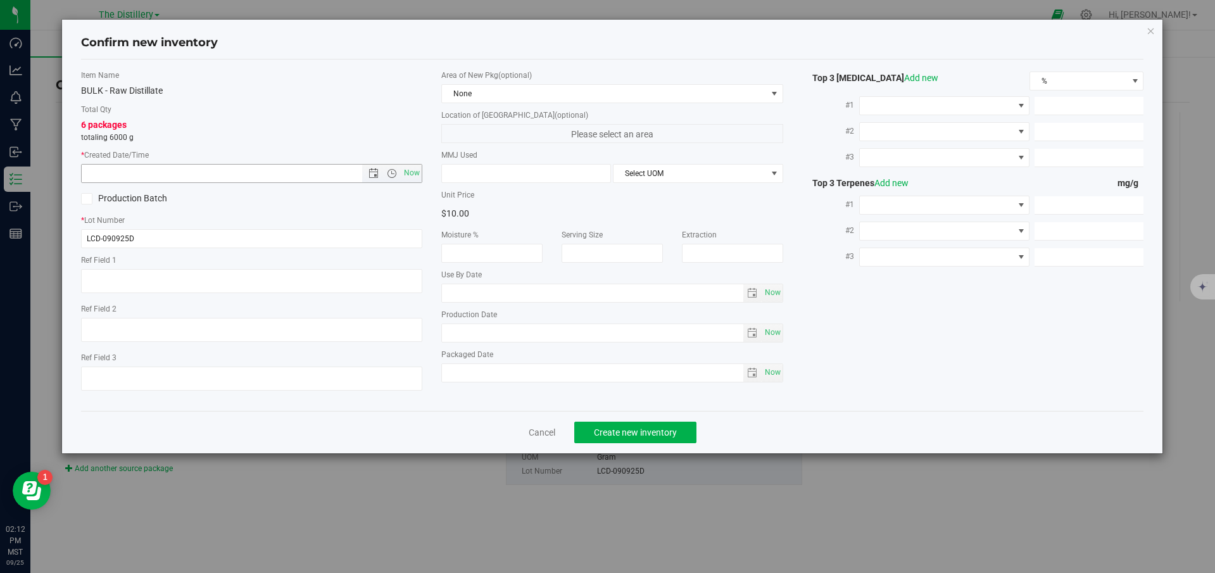
drag, startPoint x: 410, startPoint y: 175, endPoint x: 463, endPoint y: 145, distance: 61.2
click at [410, 175] on span "Now" at bounding box center [412, 173] width 22 height 18
type input "[DATE] 2:12 PM"
click at [541, 92] on span "None" at bounding box center [604, 94] width 325 height 18
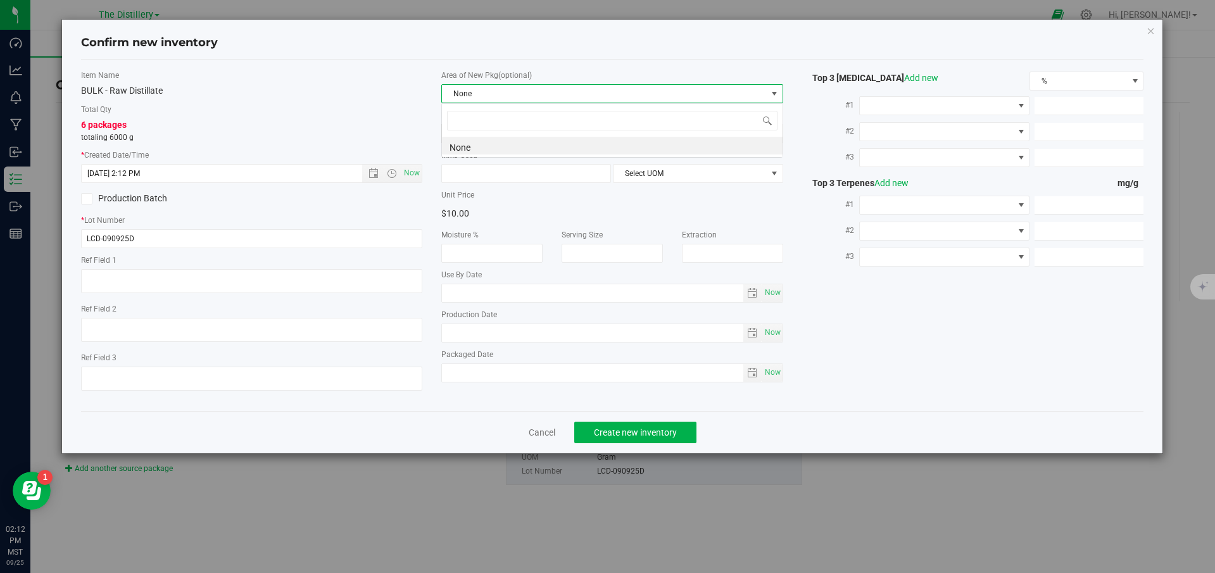
scroll to position [19, 341]
click at [365, 96] on div "BULK - Raw Distillate" at bounding box center [252, 90] width 342 height 13
click at [349, 108] on label "Total Qty" at bounding box center [252, 109] width 342 height 11
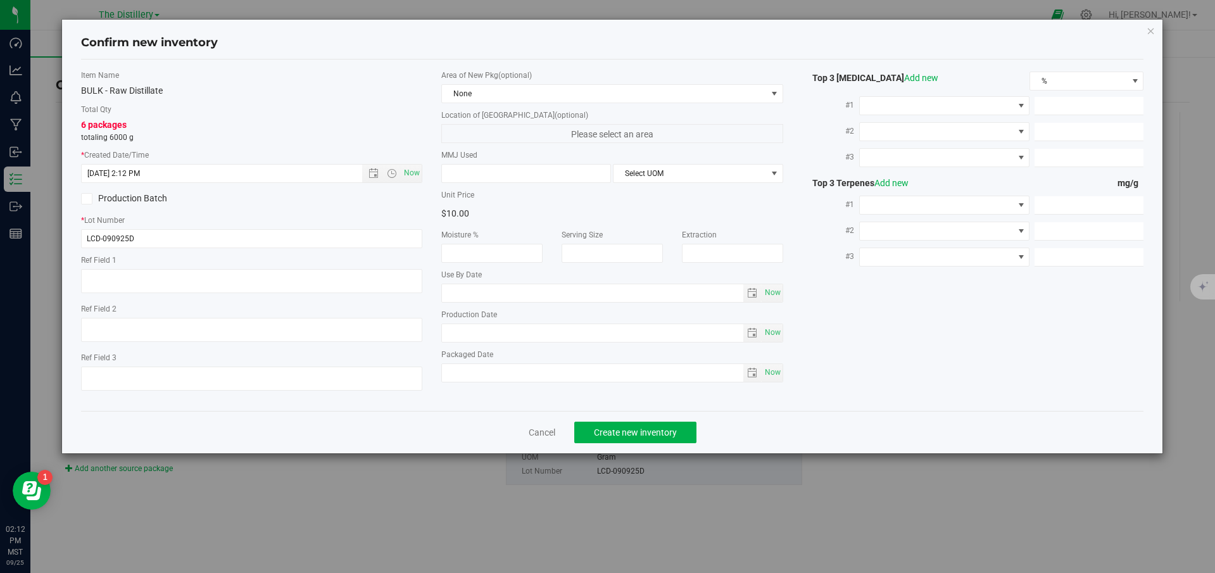
click at [361, 95] on div "BULK - Raw Distillate" at bounding box center [252, 90] width 342 height 13
click at [351, 113] on label "Total Qty" at bounding box center [252, 109] width 342 height 11
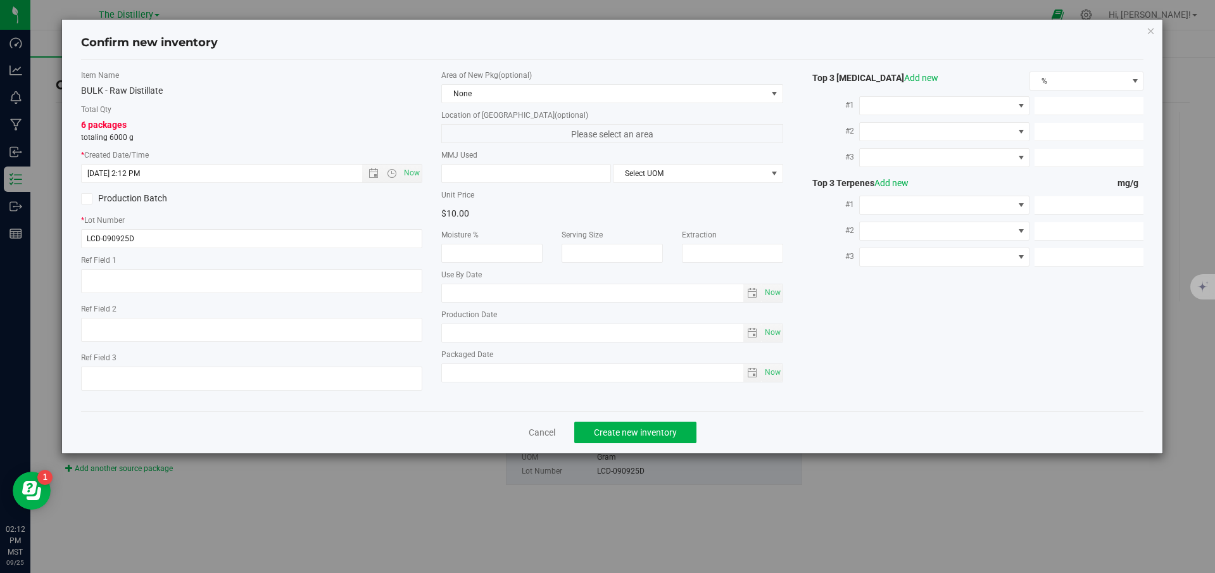
click at [351, 113] on label "Total Qty" at bounding box center [252, 109] width 342 height 11
click at [337, 127] on div "6 packages totaling 6000 g" at bounding box center [252, 130] width 342 height 25
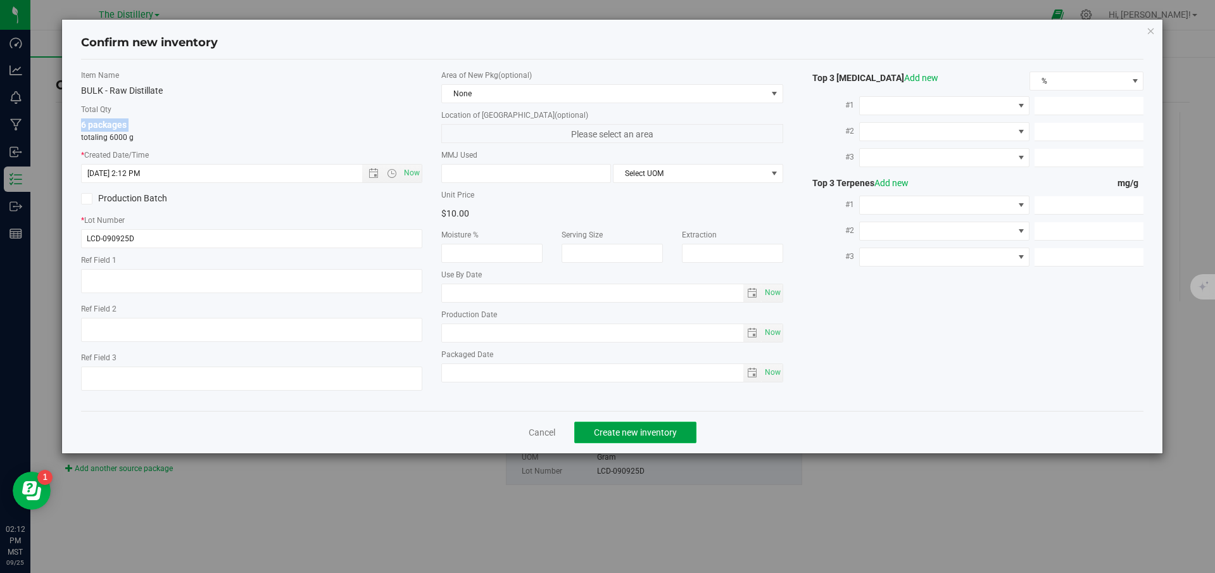
click at [608, 431] on span "Create new inventory" at bounding box center [635, 432] width 83 height 10
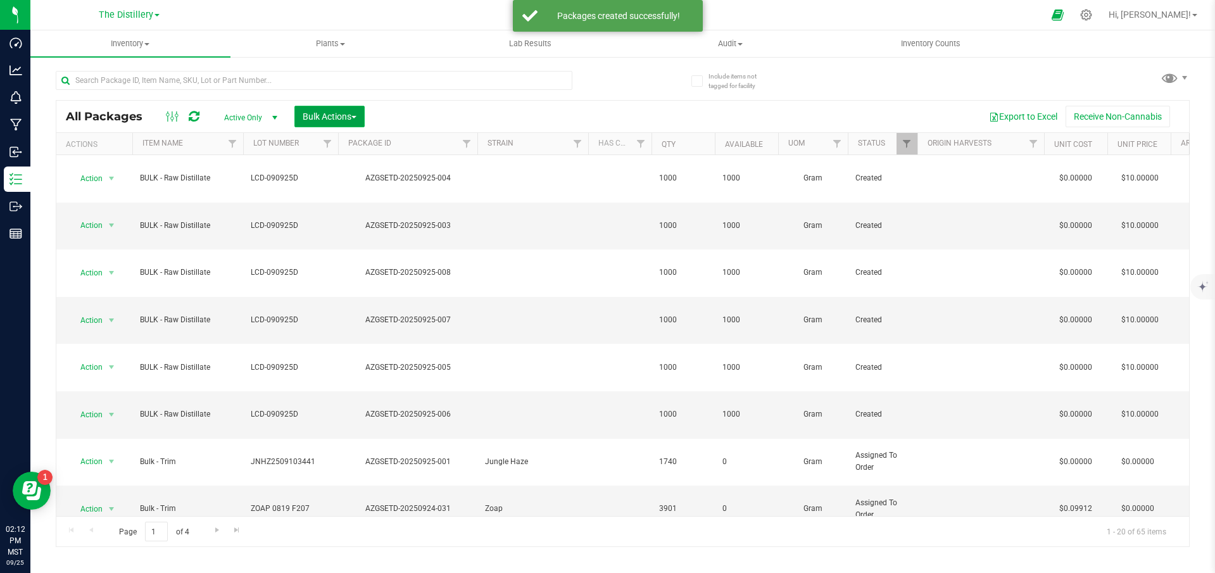
click at [347, 116] on span "Bulk Actions" at bounding box center [330, 116] width 54 height 10
click at [354, 170] on span "Add to outbound order" at bounding box center [345, 168] width 86 height 10
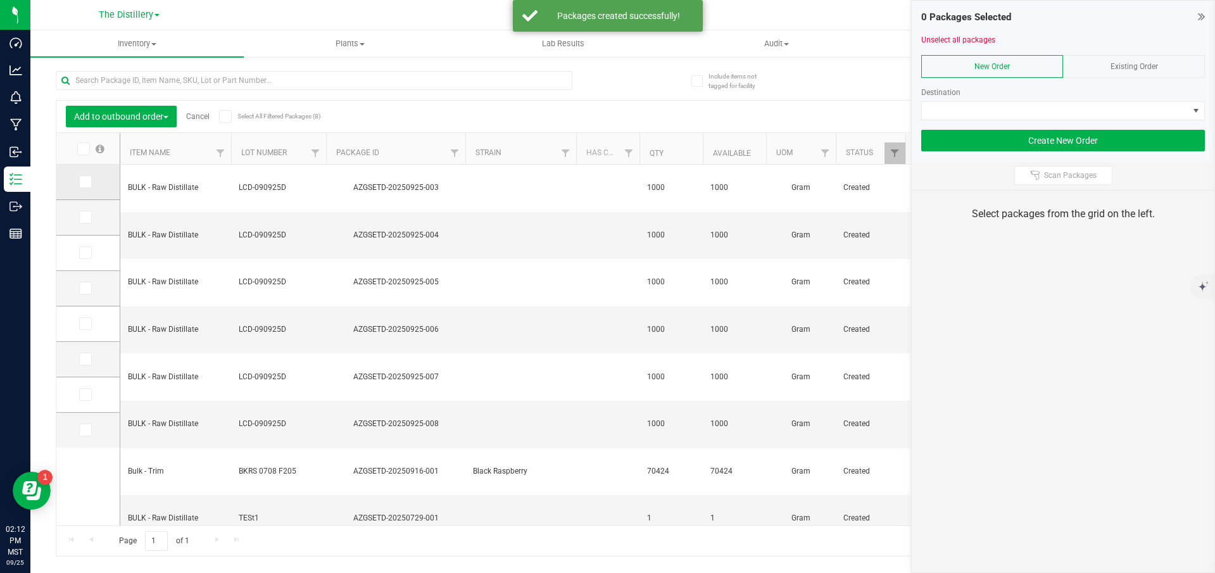
click at [89, 180] on span at bounding box center [85, 181] width 13 height 13
click at [0, 0] on input "checkbox" at bounding box center [0, 0] width 0 height 0
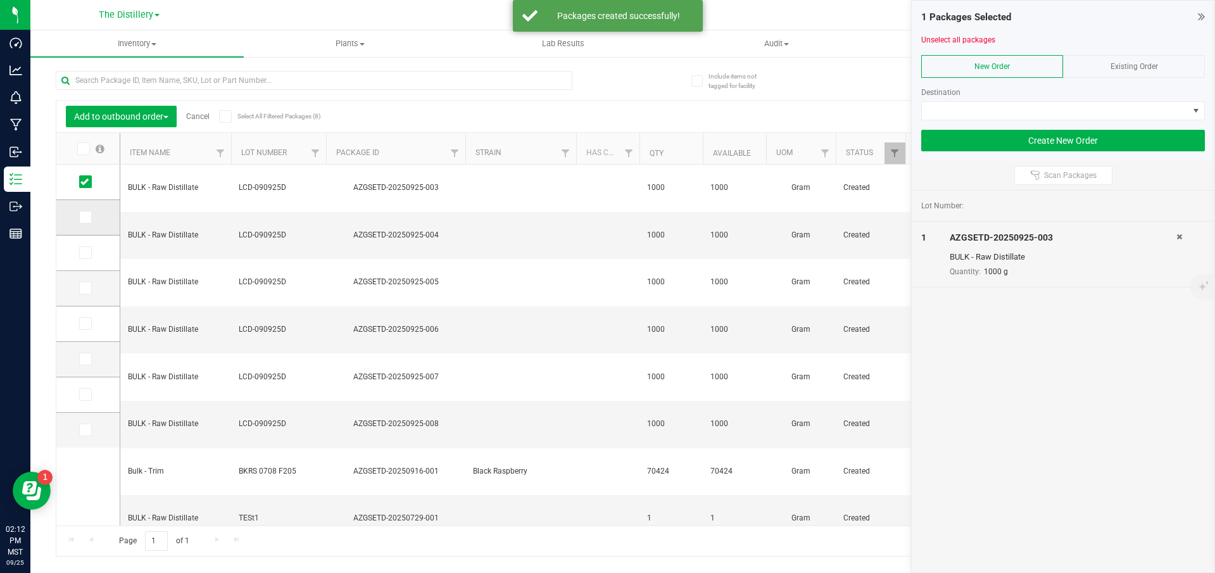
click at [85, 217] on icon at bounding box center [84, 217] width 8 height 0
click at [0, 0] on input "checkbox" at bounding box center [0, 0] width 0 height 0
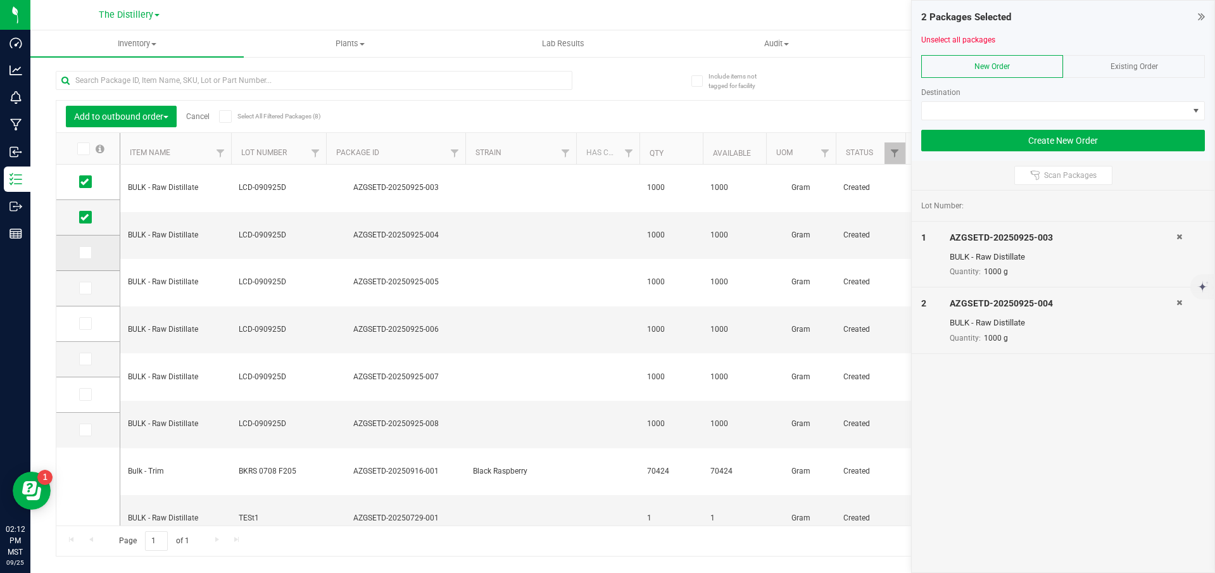
click at [87, 257] on span at bounding box center [85, 252] width 13 height 13
click at [0, 0] on input "checkbox" at bounding box center [0, 0] width 0 height 0
click at [80, 288] on icon at bounding box center [84, 288] width 8 height 0
click at [0, 0] on input "checkbox" at bounding box center [0, 0] width 0 height 0
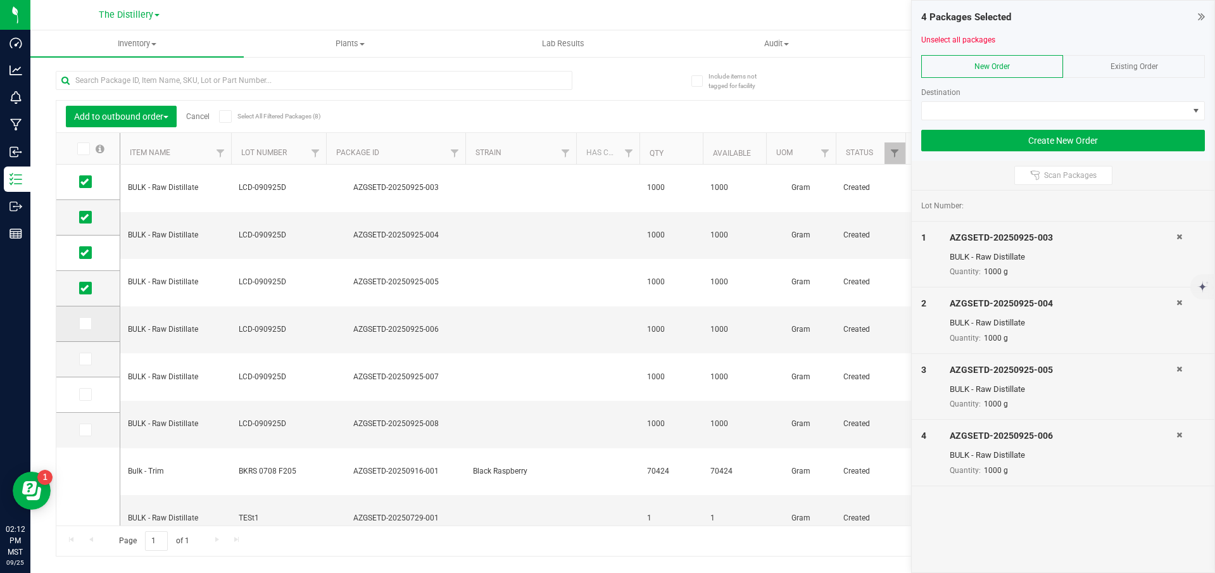
drag, startPoint x: 80, startPoint y: 313, endPoint x: 83, endPoint y: 322, distance: 8.8
click at [80, 314] on td at bounding box center [87, 323] width 63 height 35
drag, startPoint x: 84, startPoint y: 323, endPoint x: 84, endPoint y: 349, distance: 26.0
click at [84, 323] on icon at bounding box center [84, 323] width 8 height 0
click at [0, 0] on input "checkbox" at bounding box center [0, 0] width 0 height 0
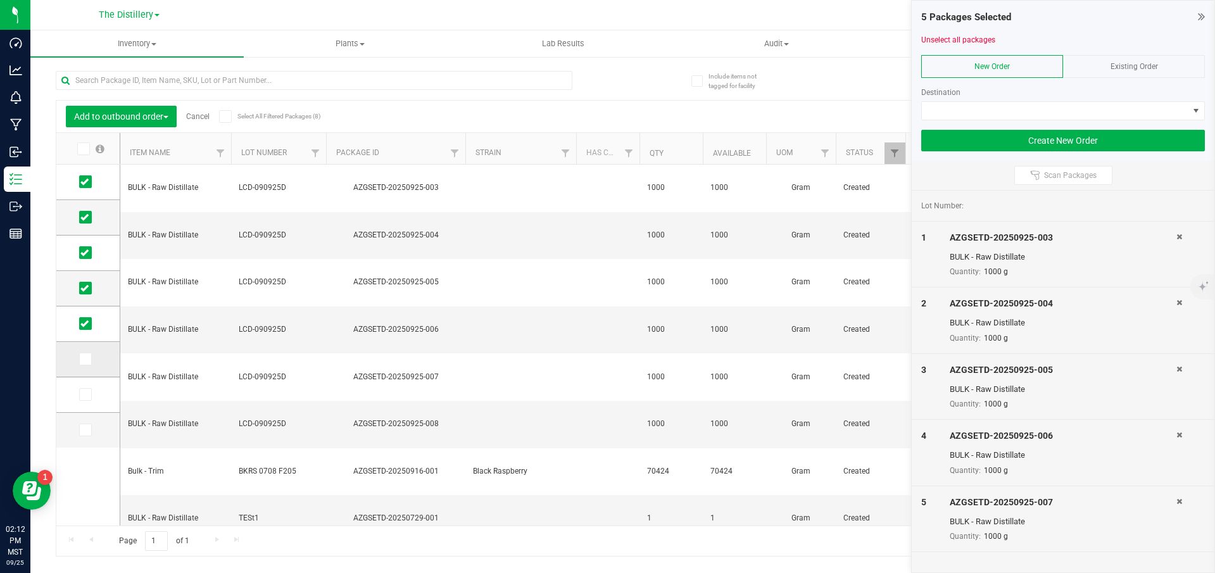
click at [89, 365] on label at bounding box center [88, 359] width 18 height 13
click at [0, 0] on input "checkbox" at bounding box center [0, 0] width 0 height 0
click at [953, 114] on span at bounding box center [1055, 111] width 266 height 18
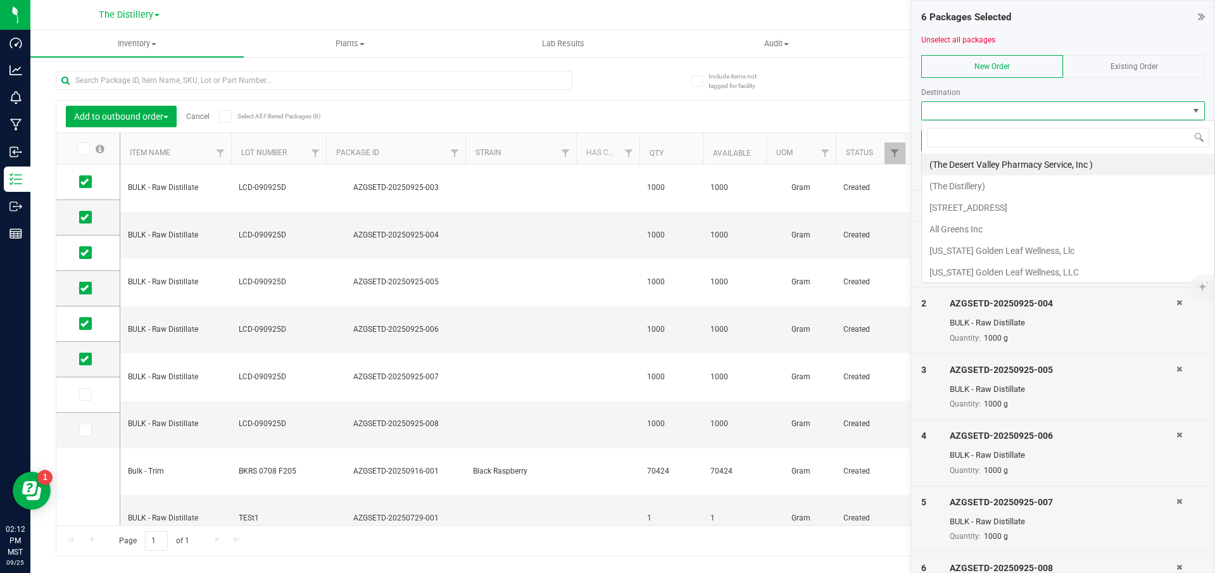
scroll to position [19, 284]
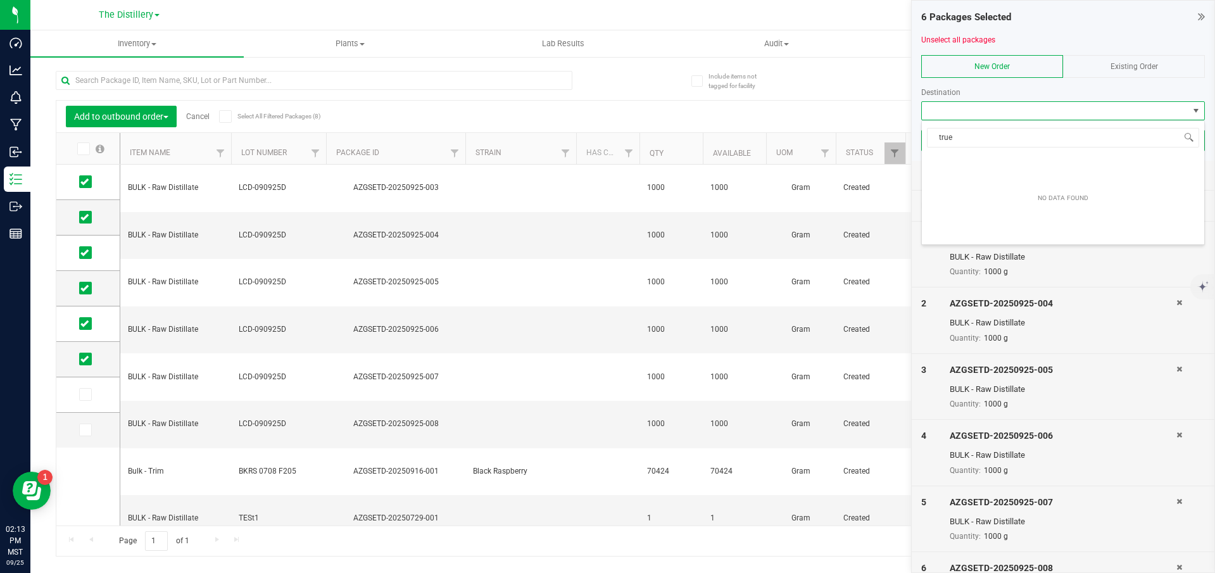
type input "tru"
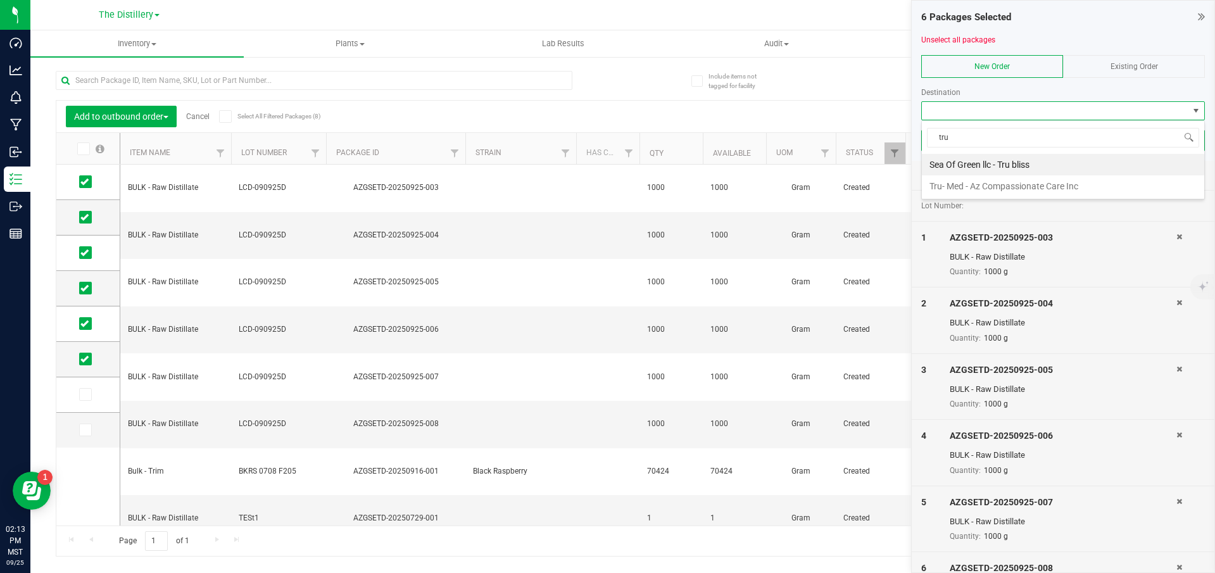
click at [963, 188] on li "Tru- Med - Az Compassionate Care Inc" at bounding box center [1063, 186] width 282 height 22
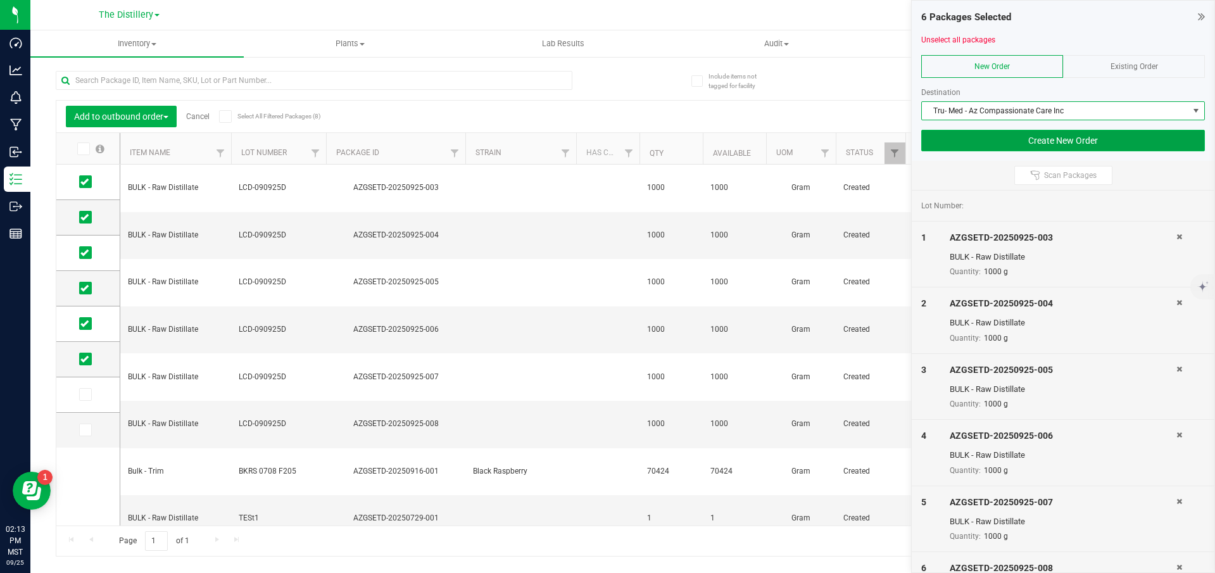
click at [1111, 143] on button "Create New Order" at bounding box center [1063, 141] width 284 height 22
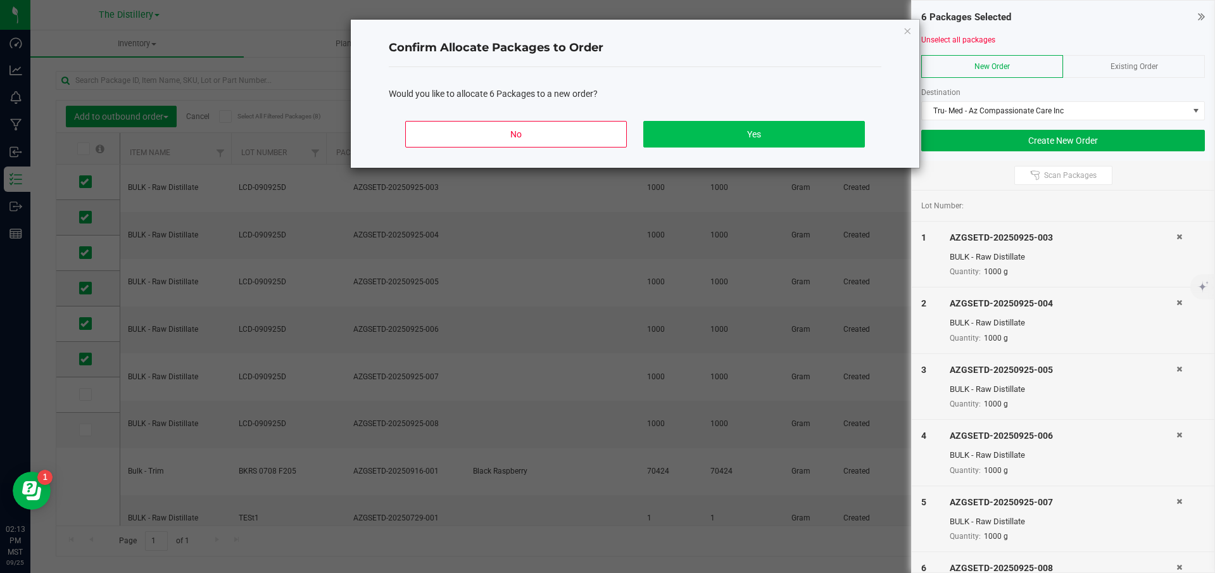
drag, startPoint x: 684, startPoint y: 150, endPoint x: 698, endPoint y: 139, distance: 18.1
click at [684, 150] on div "No Yes" at bounding box center [635, 139] width 492 height 57
click at [699, 139] on button "Yes" at bounding box center [754, 134] width 222 height 27
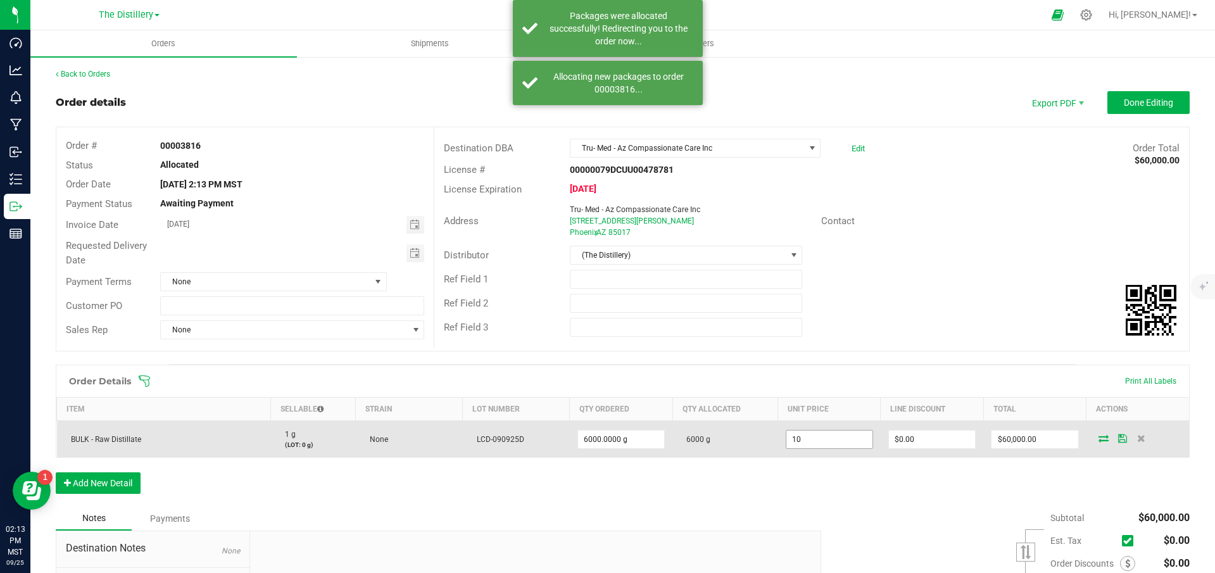
click at [828, 444] on input "10" at bounding box center [829, 439] width 86 height 18
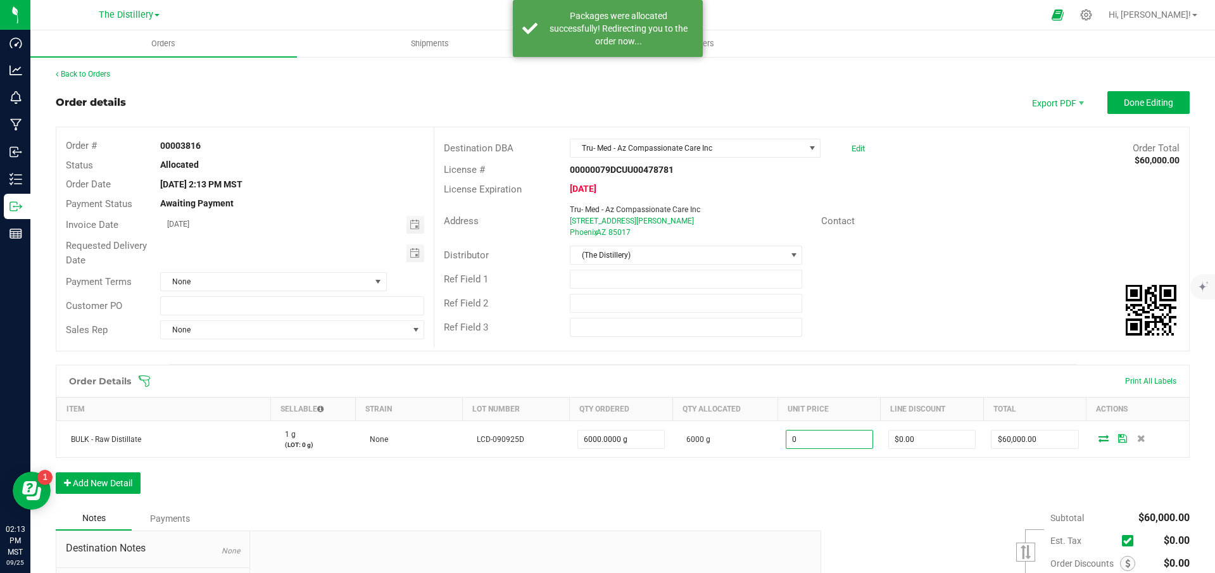
type input "$0.00000"
type input "$0.00"
click at [1008, 295] on div "Ref Field 2" at bounding box center [811, 303] width 754 height 24
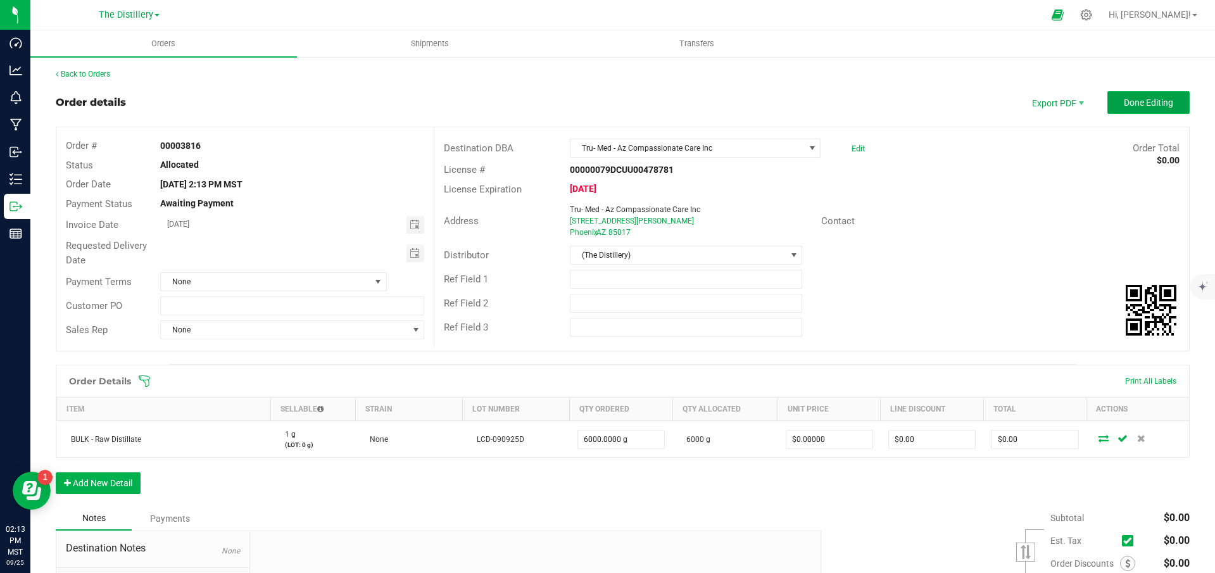
click at [1148, 101] on span "Done Editing" at bounding box center [1147, 102] width 49 height 10
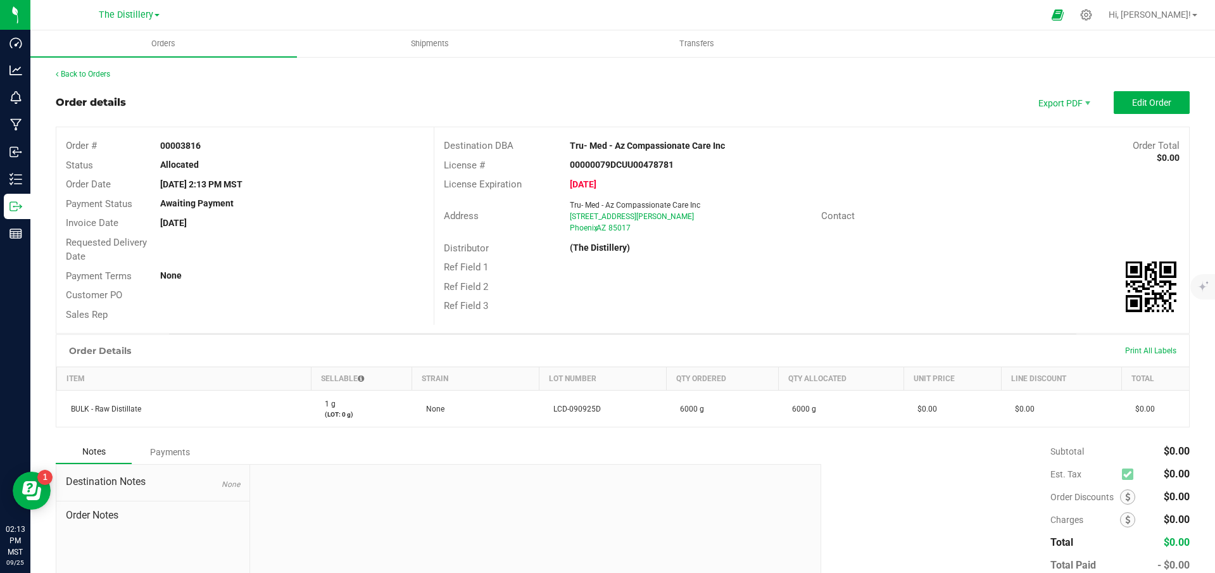
click at [1047, 230] on div "Address Tru- Med - Az Compassionate Care Inc [STREET_ADDRESS][PERSON_NAME] Cont…" at bounding box center [811, 216] width 754 height 44
